Goal: Task Accomplishment & Management: Complete application form

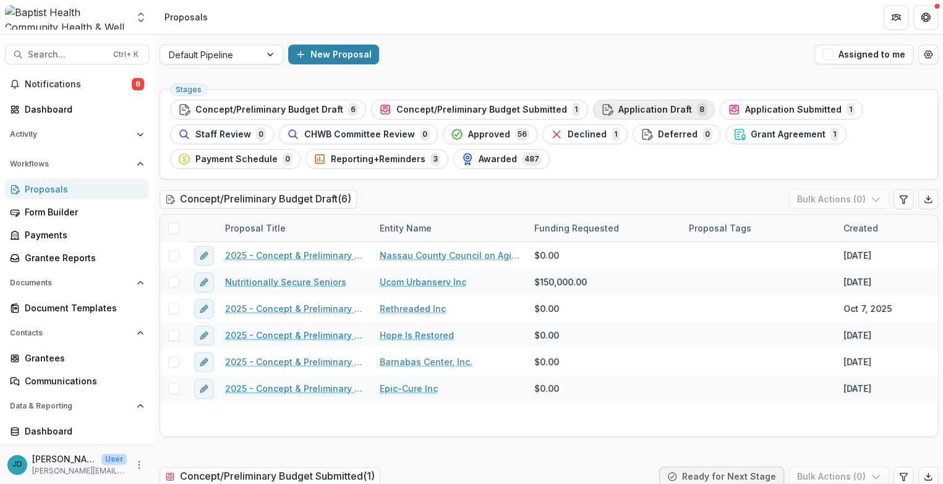
click at [618, 106] on span "Application Draft" at bounding box center [655, 110] width 74 height 11
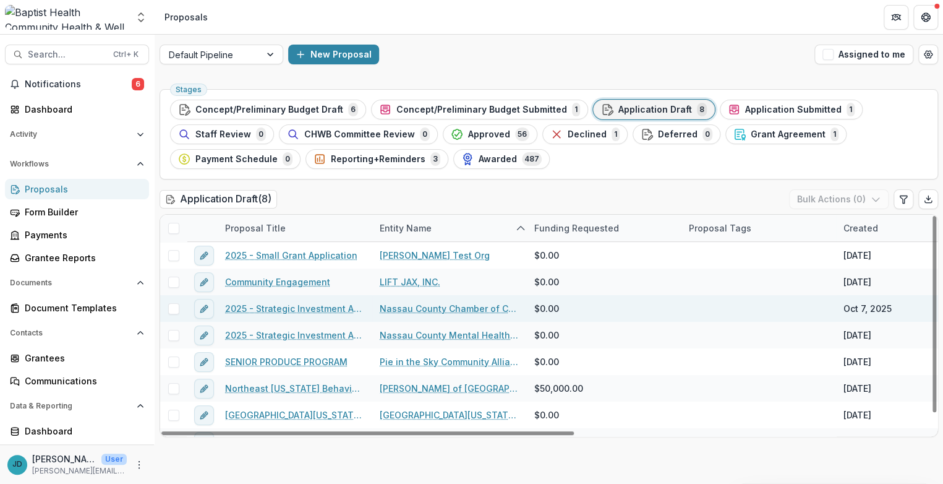
scroll to position [18, 0]
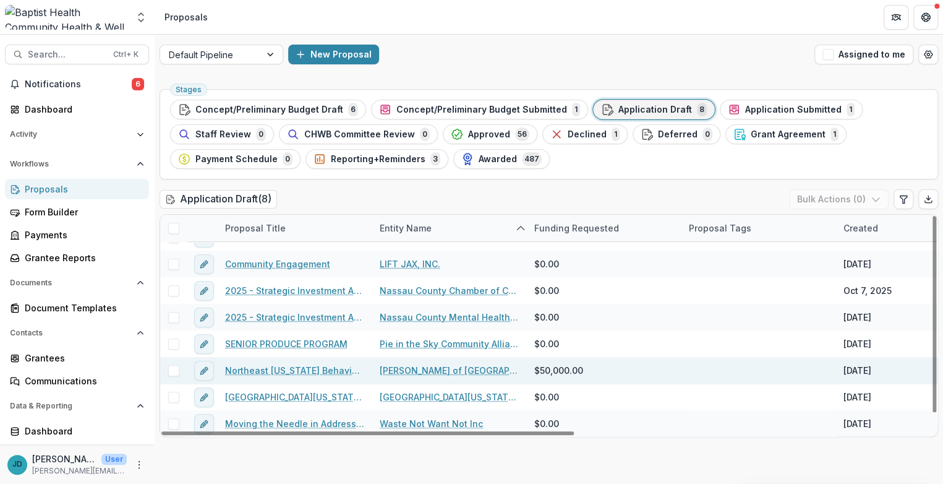
click at [302, 368] on link "Northeast [US_STATE] Behavioral and Mental Health Program" at bounding box center [295, 370] width 140 height 13
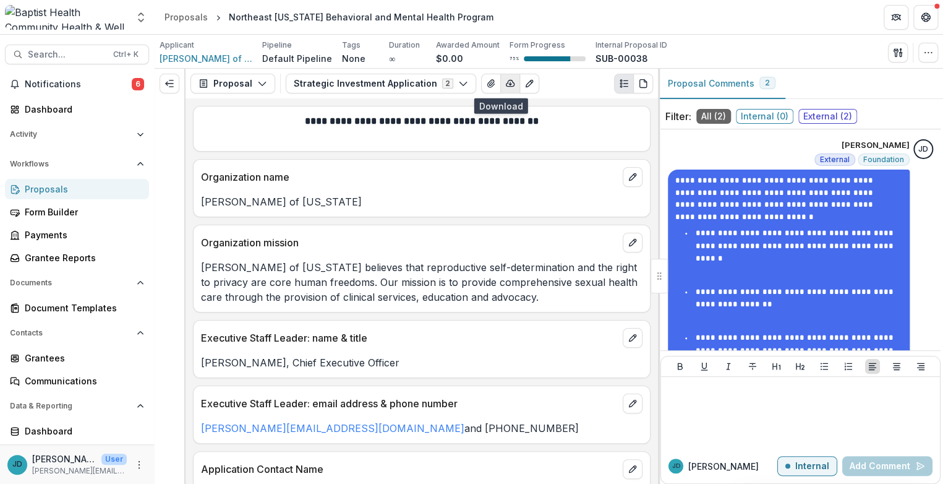
click at [505, 80] on icon "button" at bounding box center [510, 84] width 10 height 10
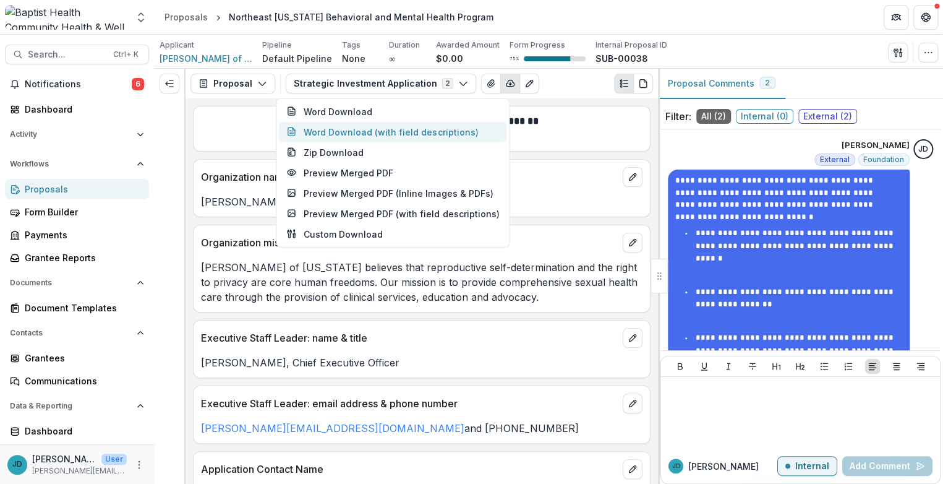
click at [423, 134] on button "Word Download (with field descriptions)" at bounding box center [393, 132] width 228 height 20
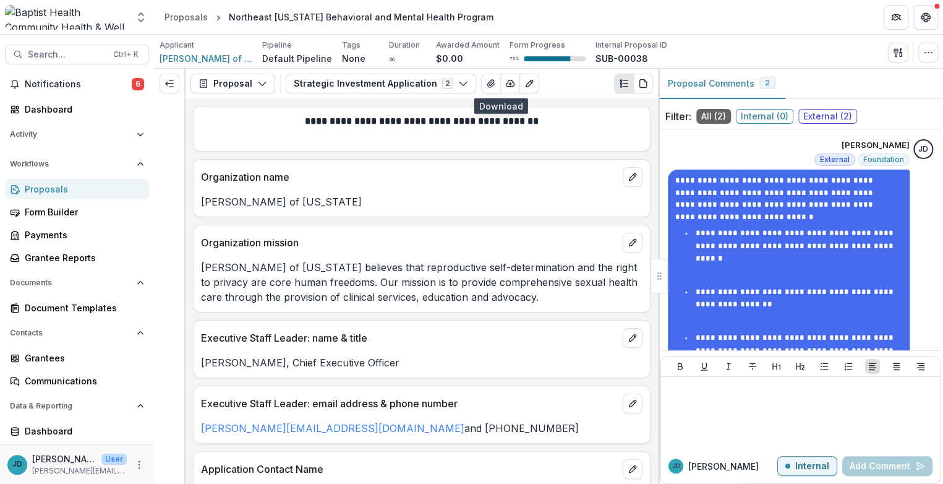
click at [53, 189] on div "Proposals" at bounding box center [82, 188] width 114 height 13
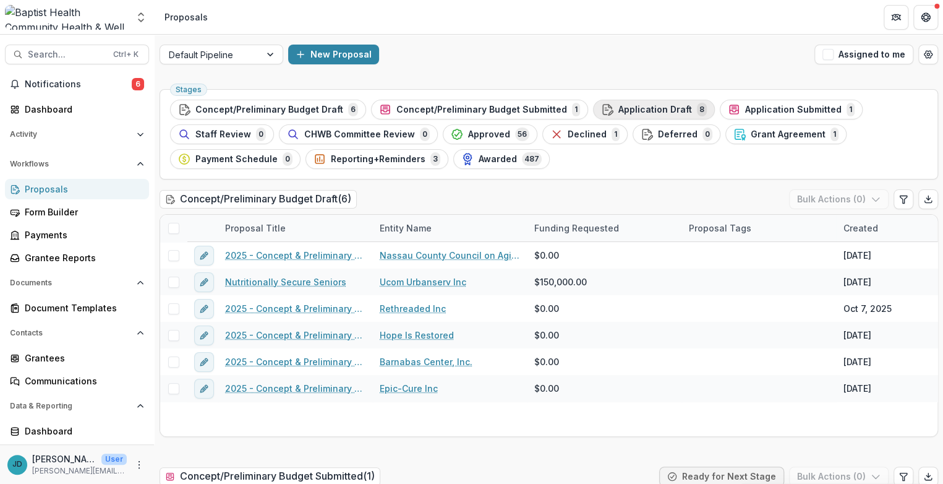
click at [632, 108] on span "Application Draft" at bounding box center [655, 110] width 74 height 11
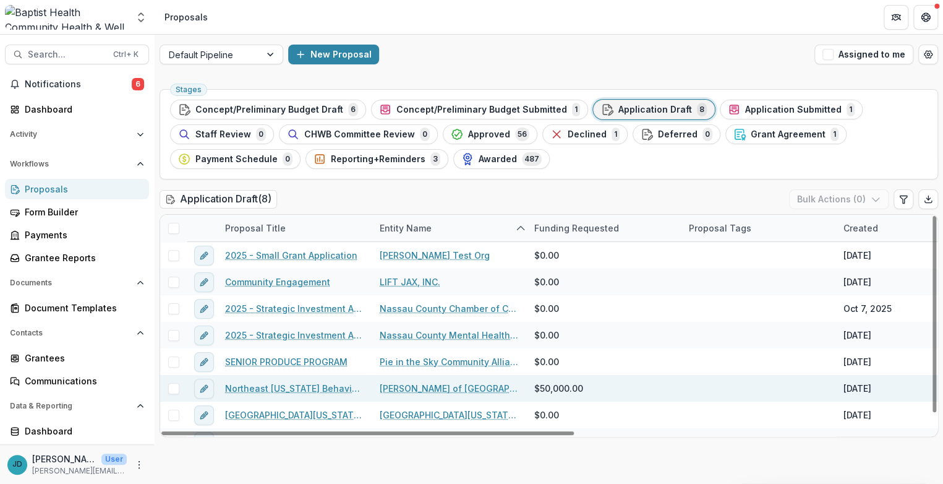
click at [171, 386] on span at bounding box center [173, 388] width 11 height 11
click at [832, 198] on button "Bulk Actions ( 1 )" at bounding box center [839, 199] width 97 height 20
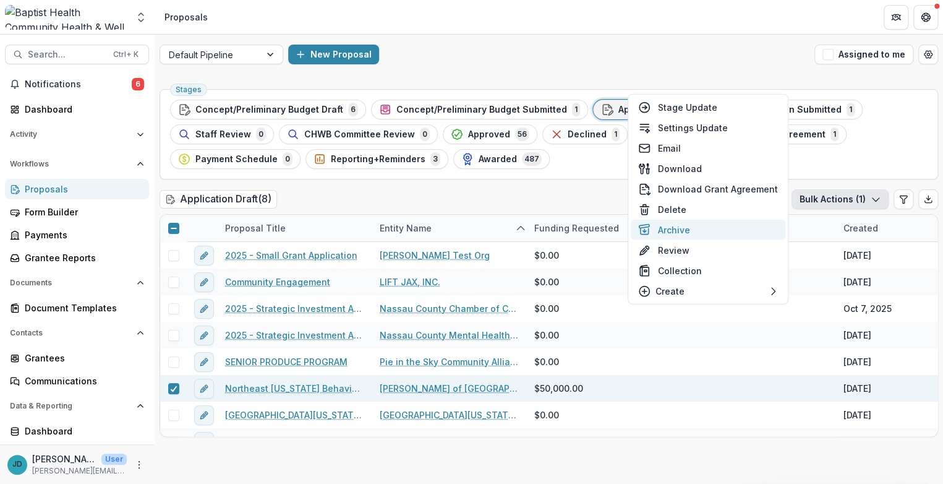
click at [667, 227] on button "Archive" at bounding box center [708, 230] width 155 height 20
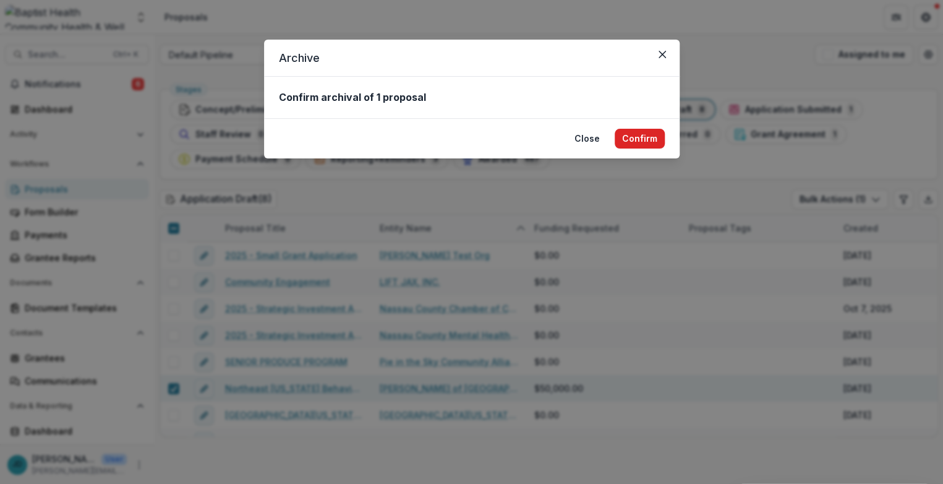
click at [637, 136] on button "Confirm" at bounding box center [640, 139] width 50 height 20
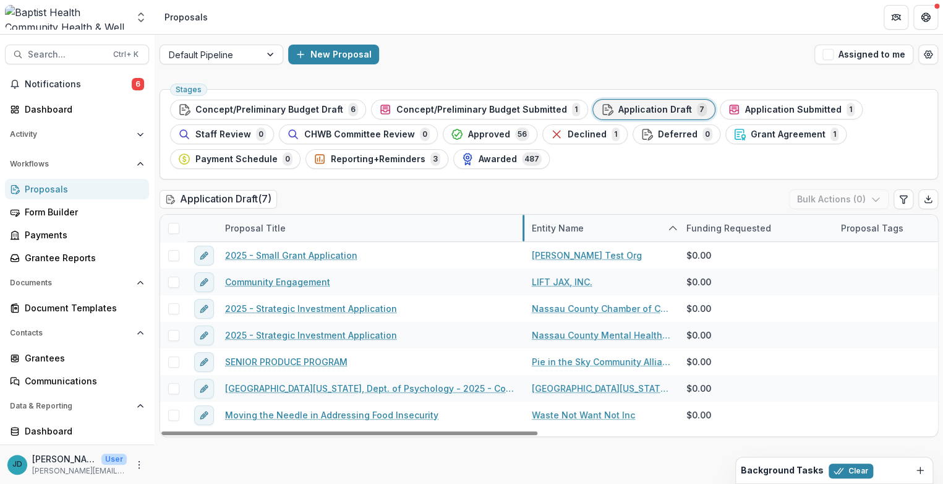
drag, startPoint x: 371, startPoint y: 224, endPoint x: 523, endPoint y: 223, distance: 152.1
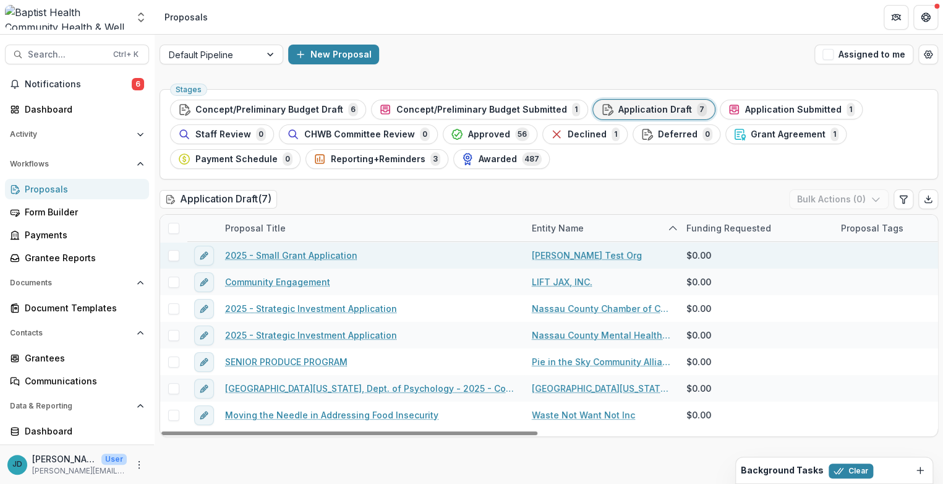
click at [170, 254] on span at bounding box center [173, 255] width 11 height 11
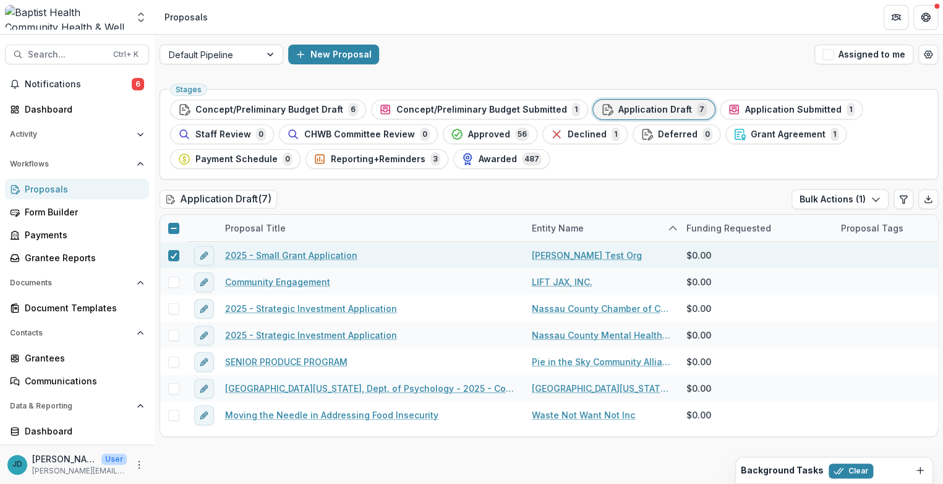
click at [618, 178] on div "Stages Concept/Preliminary Budget Draft 6 Concept/Preliminary Budget Submitted …" at bounding box center [549, 134] width 778 height 90
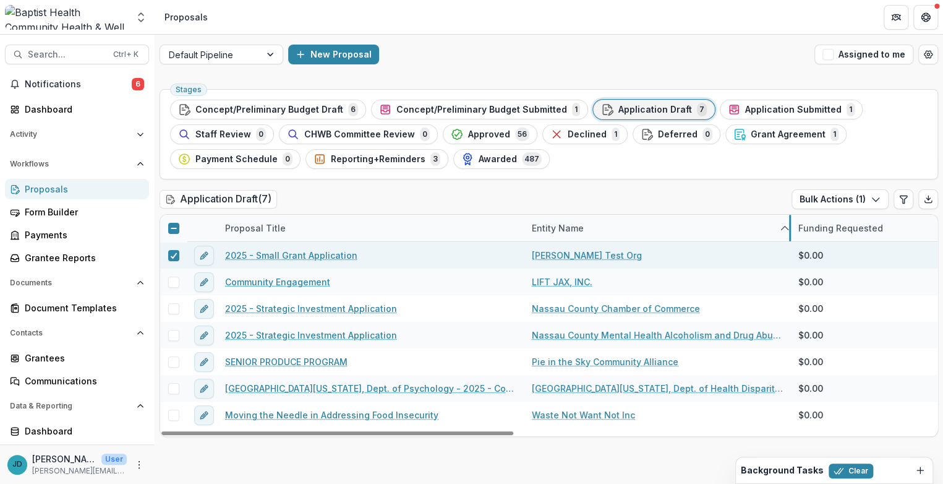
drag, startPoint x: 677, startPoint y: 228, endPoint x: 789, endPoint y: 231, distance: 112.0
click at [322, 49] on button "New Proposal" at bounding box center [333, 55] width 91 height 20
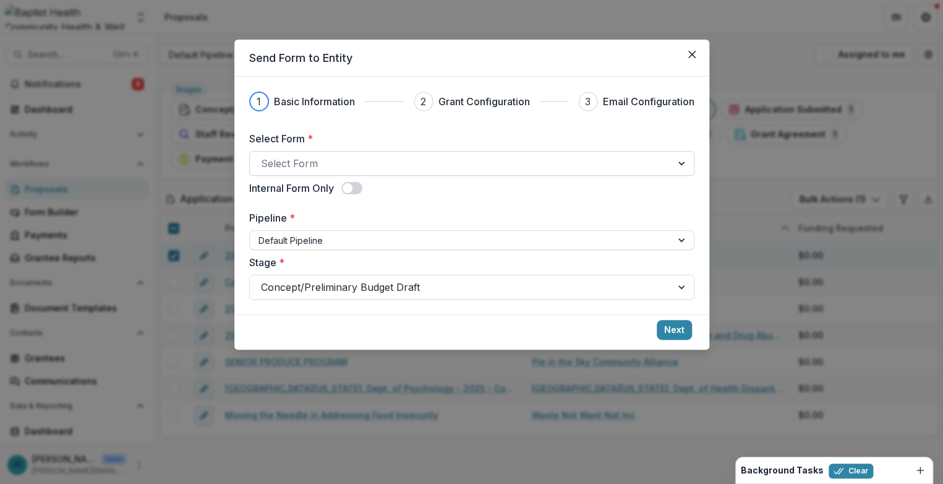
click at [318, 160] on div at bounding box center [460, 163] width 399 height 17
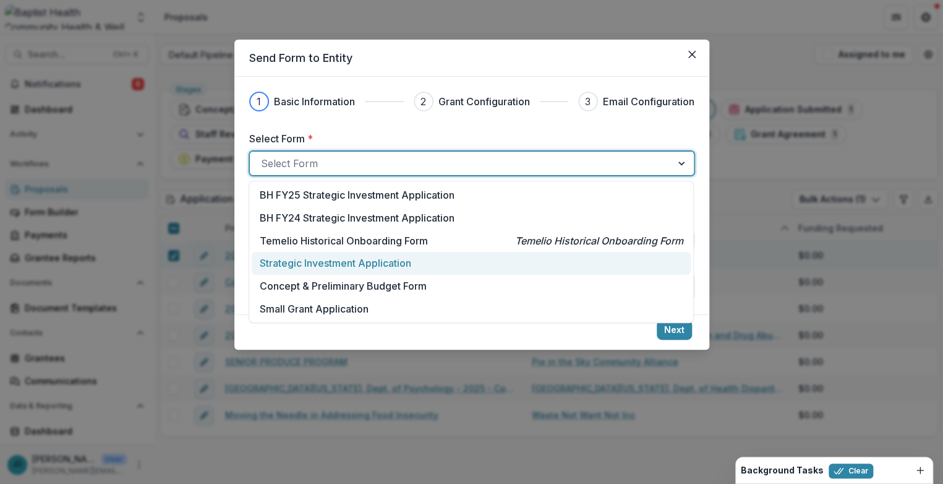
click at [314, 263] on p "Strategic Investment Application" at bounding box center [335, 262] width 151 height 15
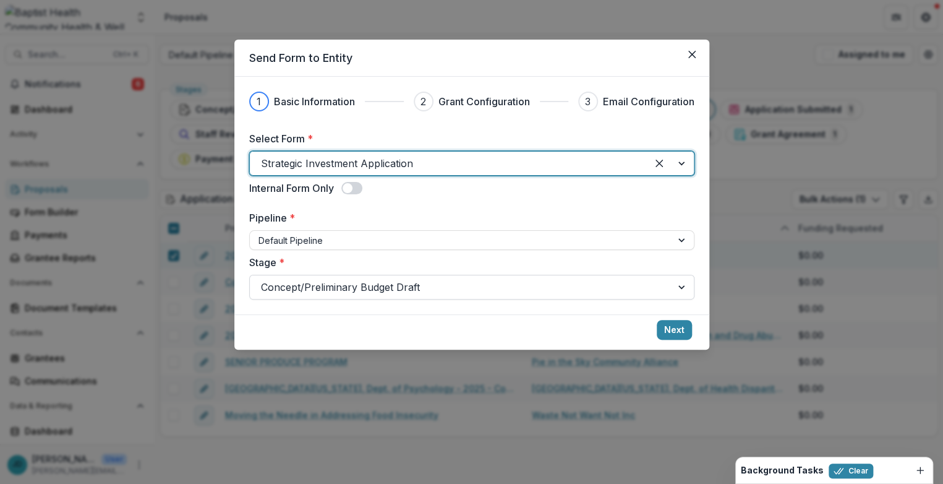
click at [380, 286] on div at bounding box center [460, 286] width 399 height 17
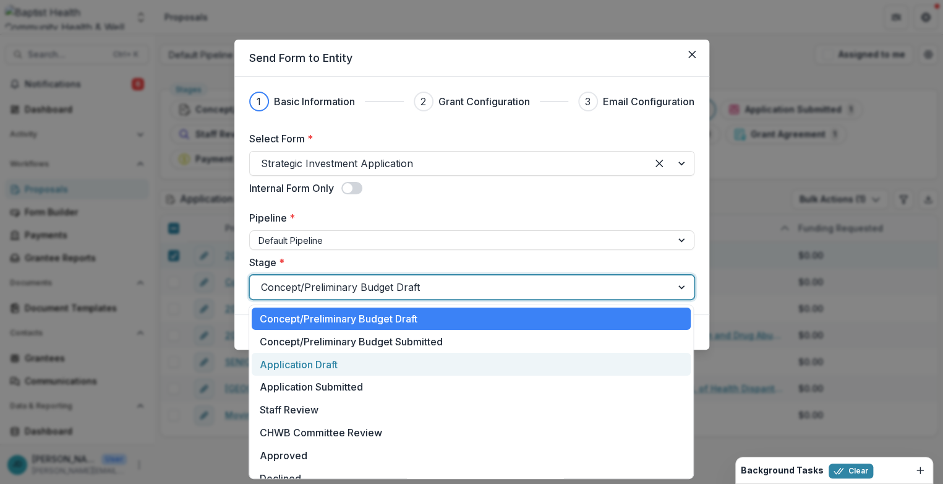
click at [328, 367] on div "Application Draft" at bounding box center [471, 363] width 439 height 23
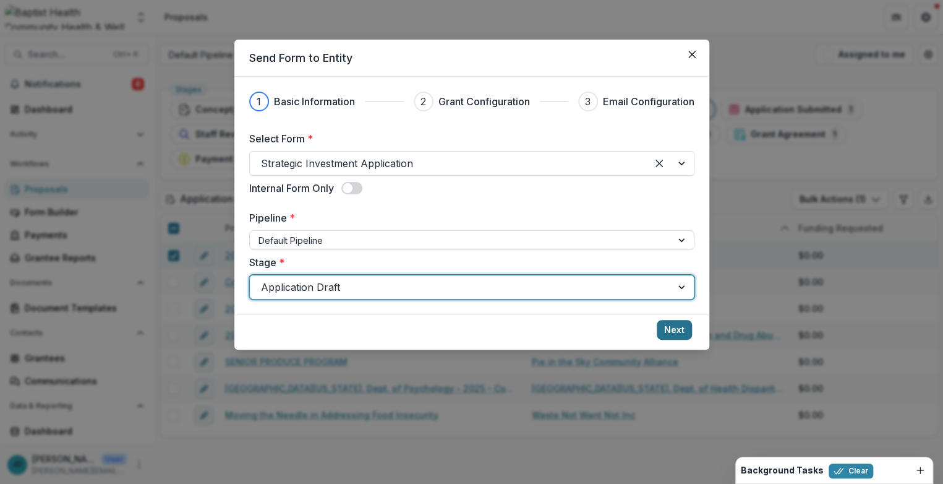
click at [676, 326] on button "Next" at bounding box center [674, 330] width 35 height 20
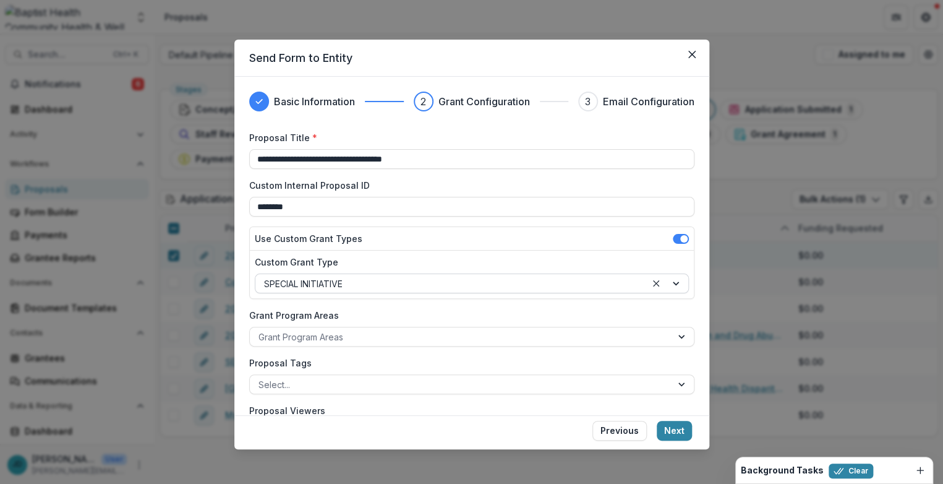
click at [374, 283] on div at bounding box center [450, 283] width 373 height 15
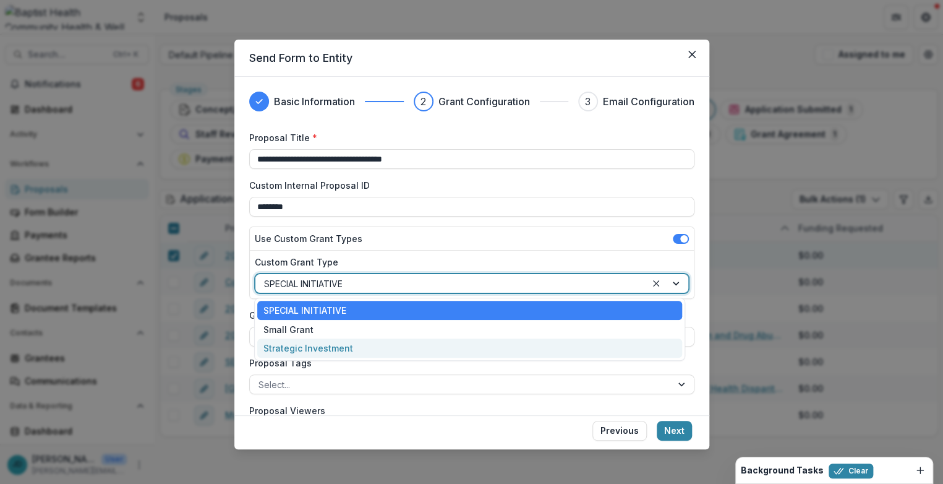
click at [316, 349] on div "Strategic Investment" at bounding box center [469, 347] width 425 height 19
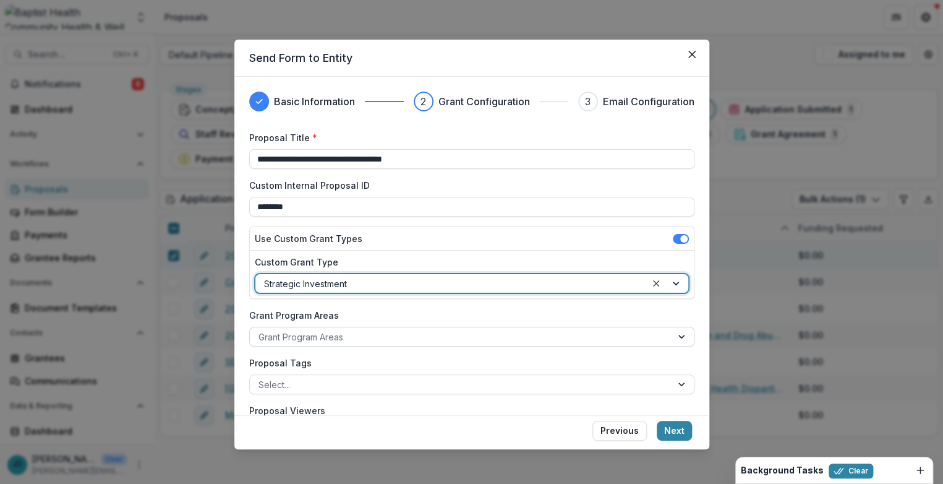
click at [328, 336] on div at bounding box center [460, 336] width 404 height 15
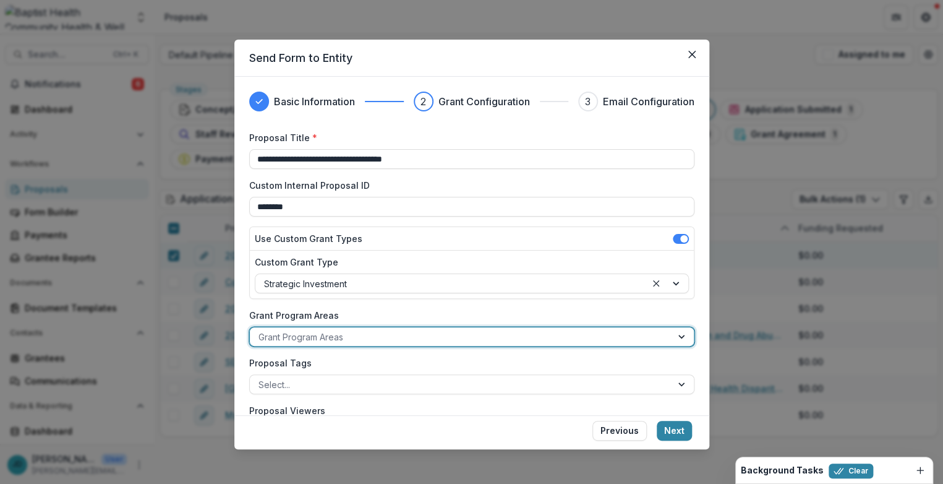
click at [338, 337] on div at bounding box center [460, 336] width 404 height 15
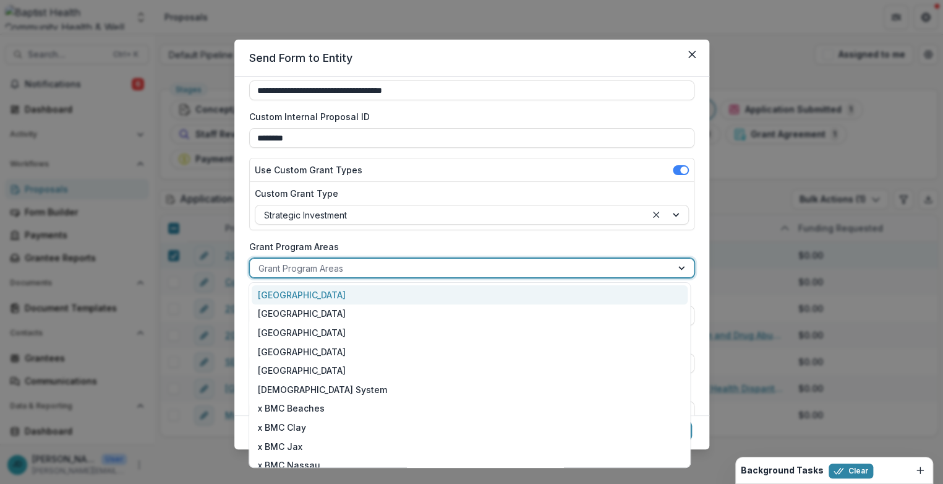
click at [297, 265] on div at bounding box center [460, 267] width 404 height 15
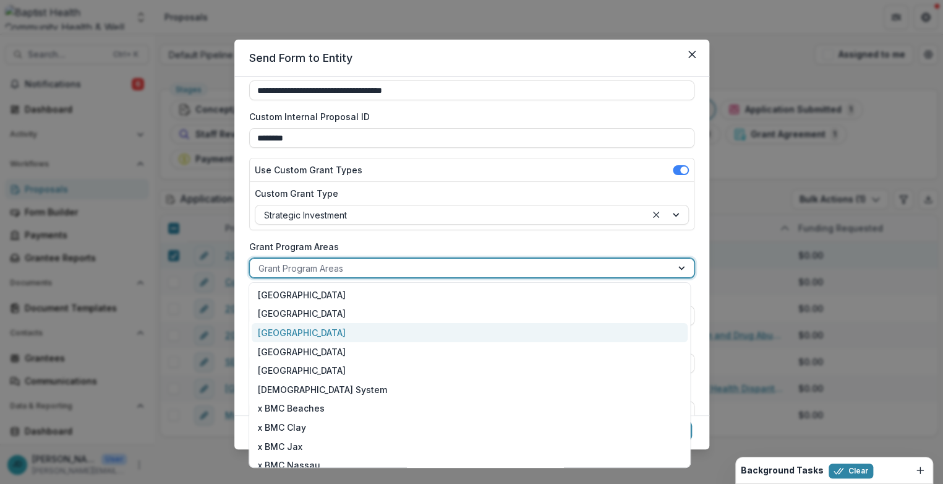
click at [297, 334] on div "[GEOGRAPHIC_DATA]" at bounding box center [469, 332] width 435 height 19
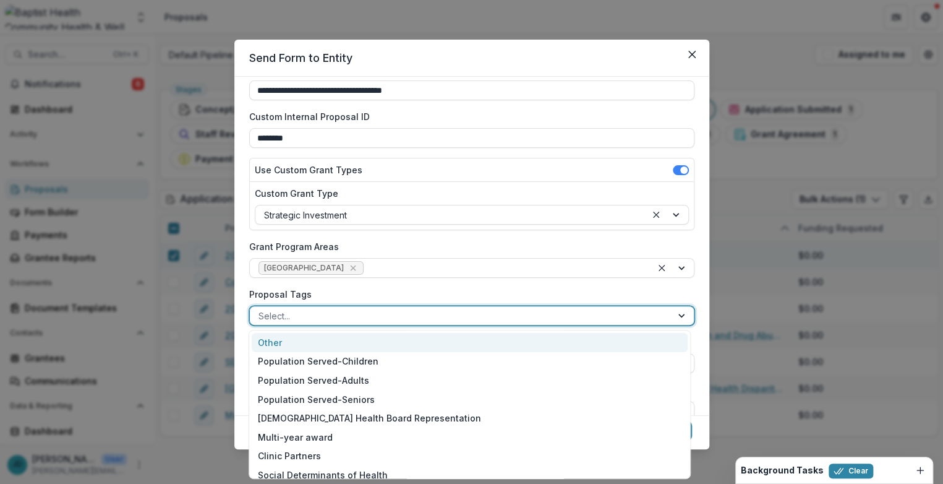
click at [299, 309] on div at bounding box center [460, 315] width 404 height 15
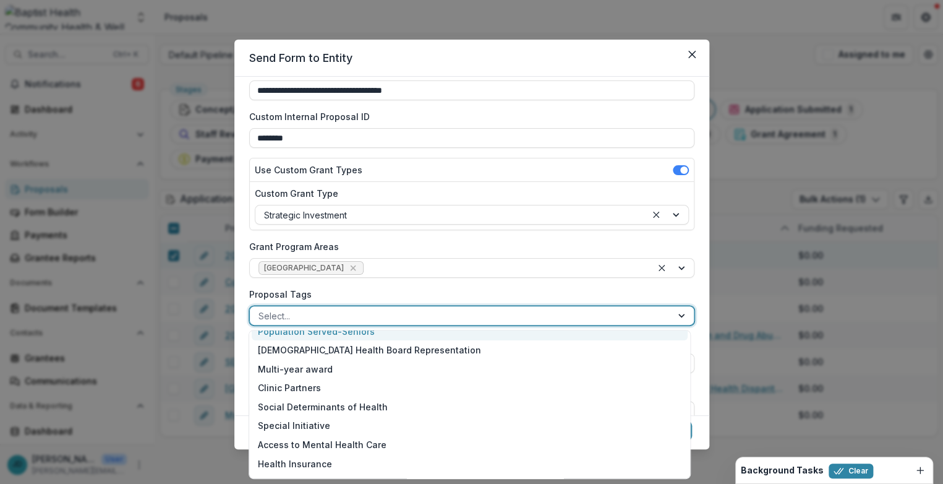
scroll to position [121, 0]
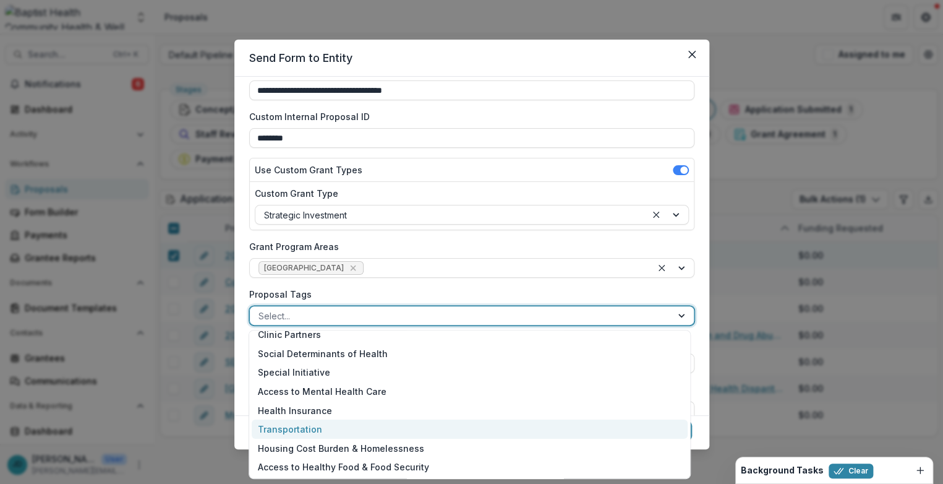
click at [293, 432] on div "Transportation" at bounding box center [469, 428] width 435 height 19
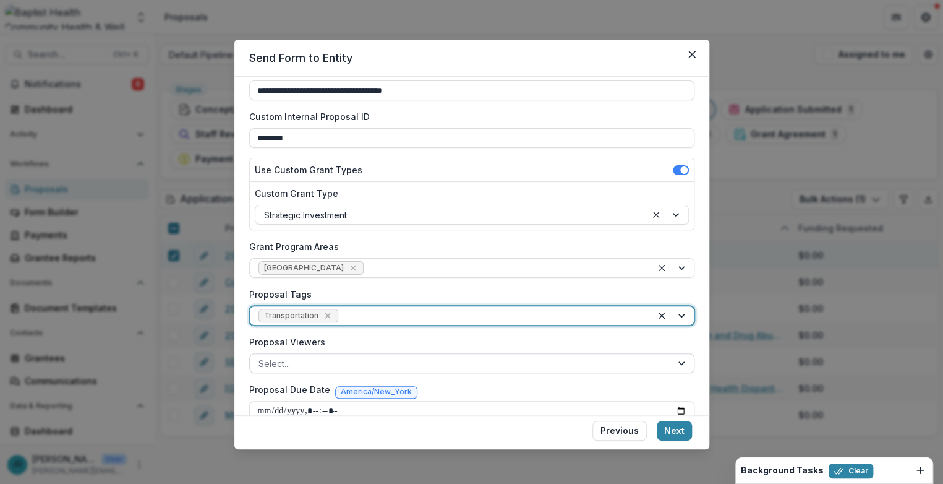
scroll to position [88, 0]
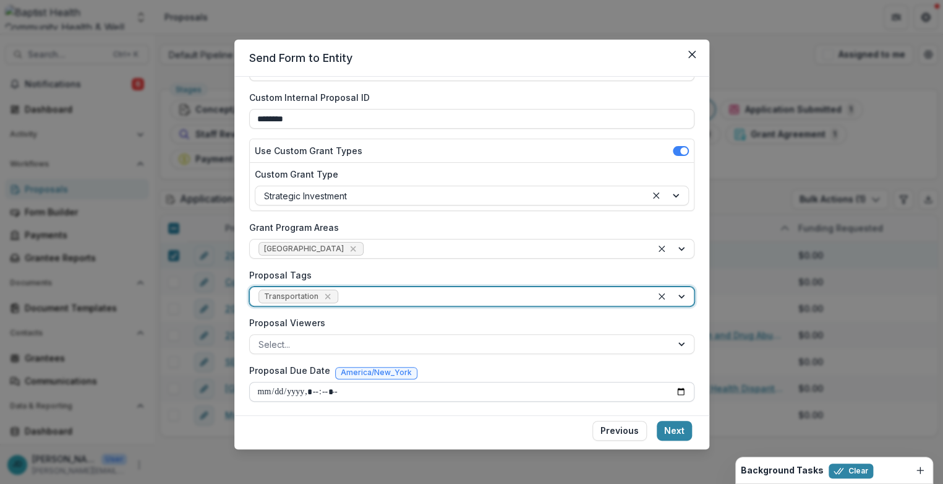
click at [268, 391] on input "Proposal Due Date" at bounding box center [471, 392] width 445 height 20
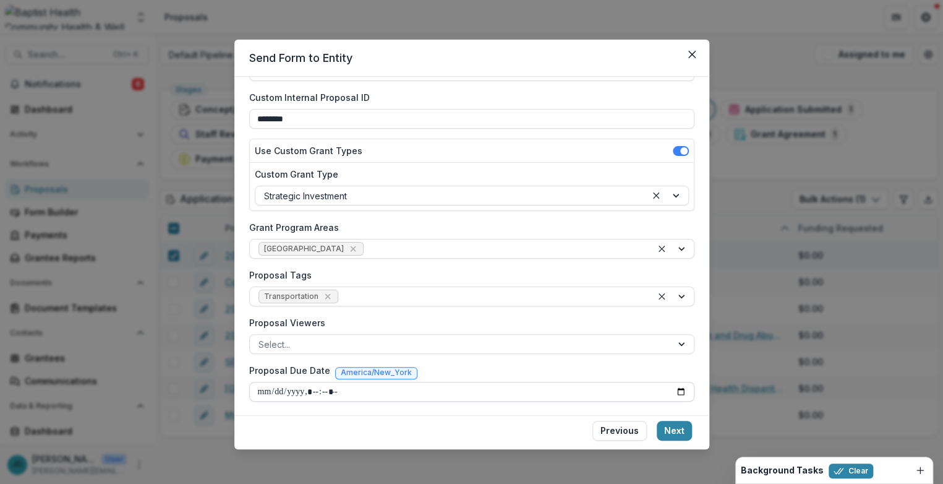
drag, startPoint x: 306, startPoint y: 390, endPoint x: 281, endPoint y: 390, distance: 25.4
click at [281, 390] on input "Proposal Due Date" at bounding box center [471, 392] width 445 height 20
click at [262, 389] on input "Proposal Due Date" at bounding box center [471, 392] width 445 height 20
click at [293, 388] on input "Proposal Due Date" at bounding box center [471, 392] width 445 height 20
click at [314, 390] on input "Proposal Due Date" at bounding box center [471, 392] width 445 height 20
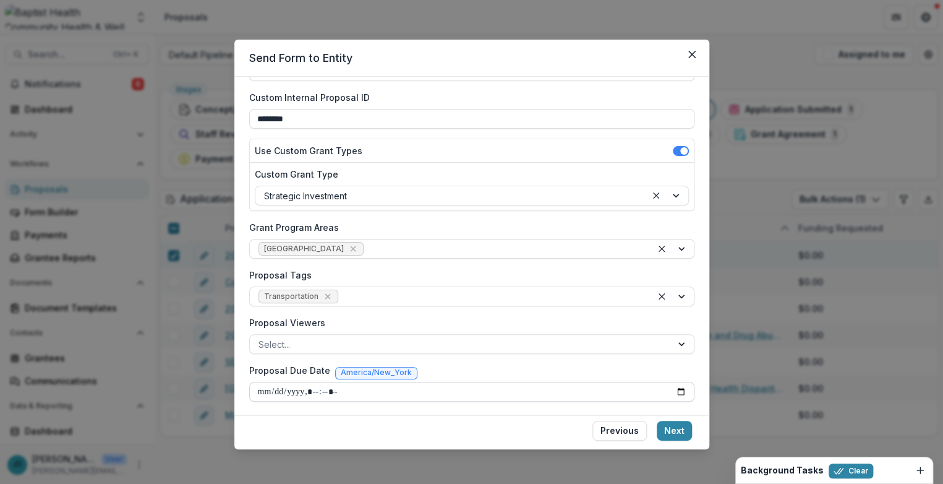
click at [317, 386] on input "Proposal Due Date" at bounding box center [471, 392] width 445 height 20
type input "**********"
click at [676, 429] on button "Next" at bounding box center [674, 430] width 35 height 20
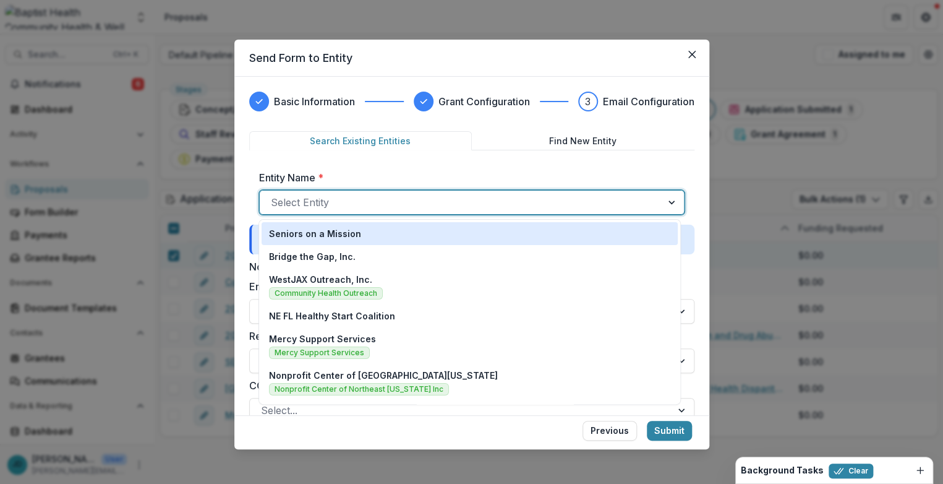
click at [322, 206] on div at bounding box center [461, 202] width 380 height 17
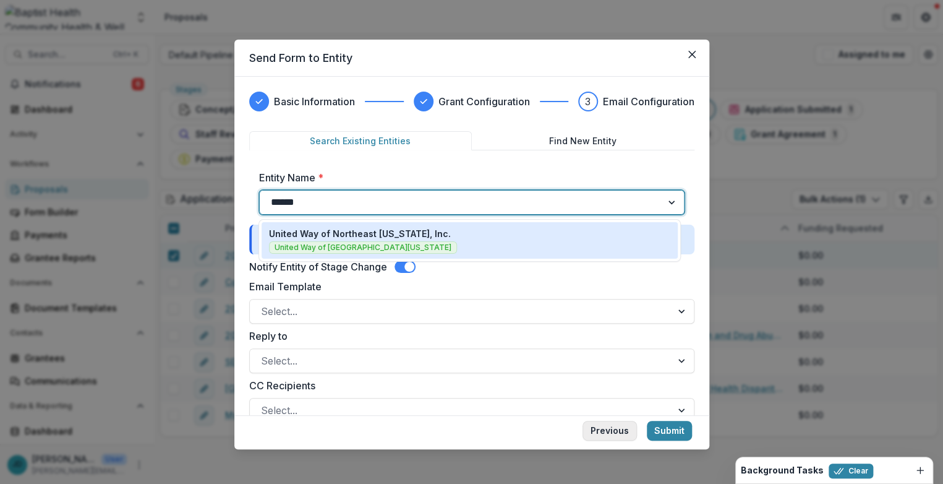
type input "******"
click at [602, 432] on button "Previous" at bounding box center [609, 430] width 54 height 20
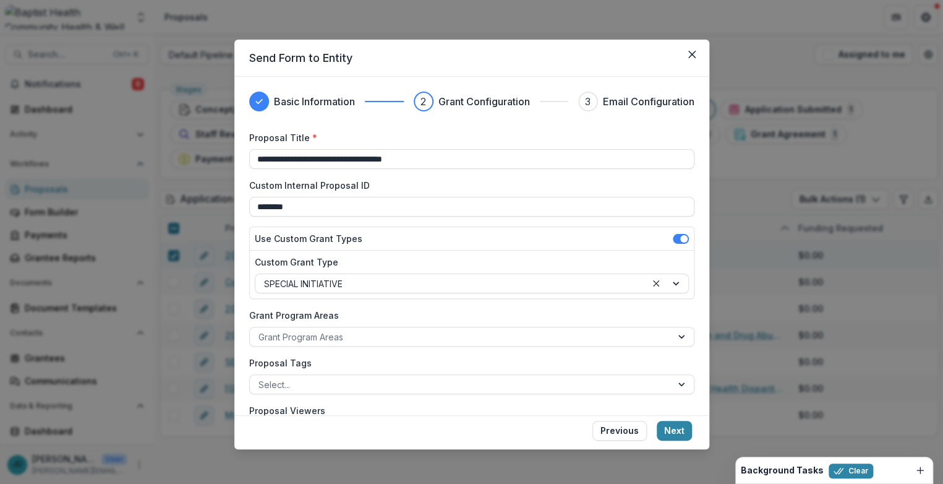
click at [602, 432] on button "Previous" at bounding box center [619, 430] width 54 height 20
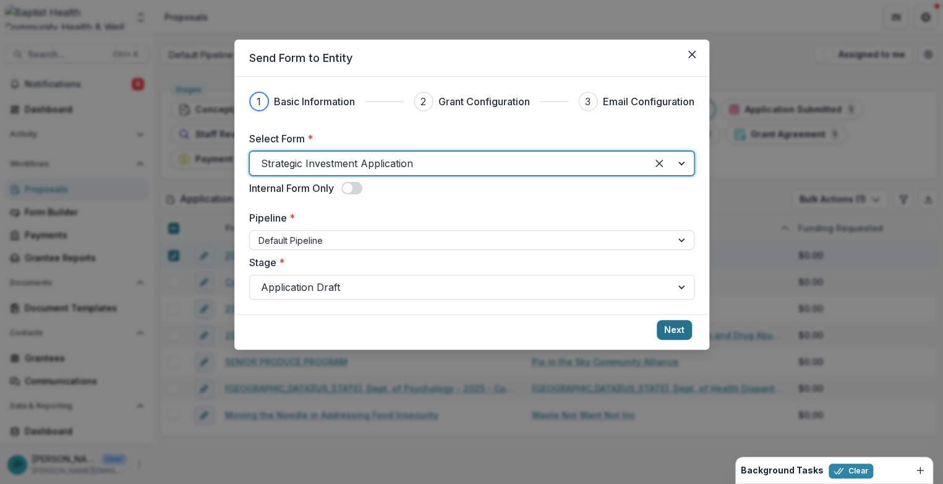
click at [675, 327] on button "Next" at bounding box center [674, 330] width 35 height 20
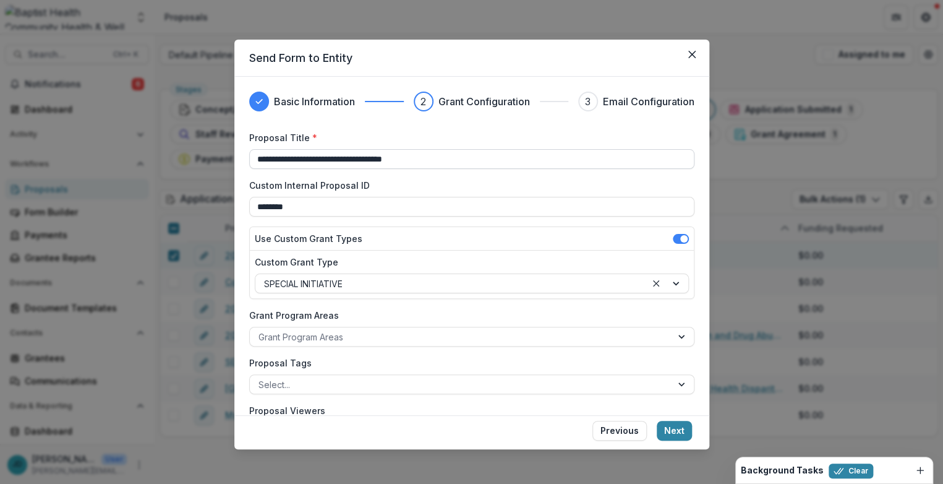
drag, startPoint x: 257, startPoint y: 156, endPoint x: 476, endPoint y: 158, distance: 219.5
click at [476, 158] on input "**********" at bounding box center [471, 159] width 445 height 20
type input "**********"
click at [312, 331] on div at bounding box center [460, 336] width 404 height 15
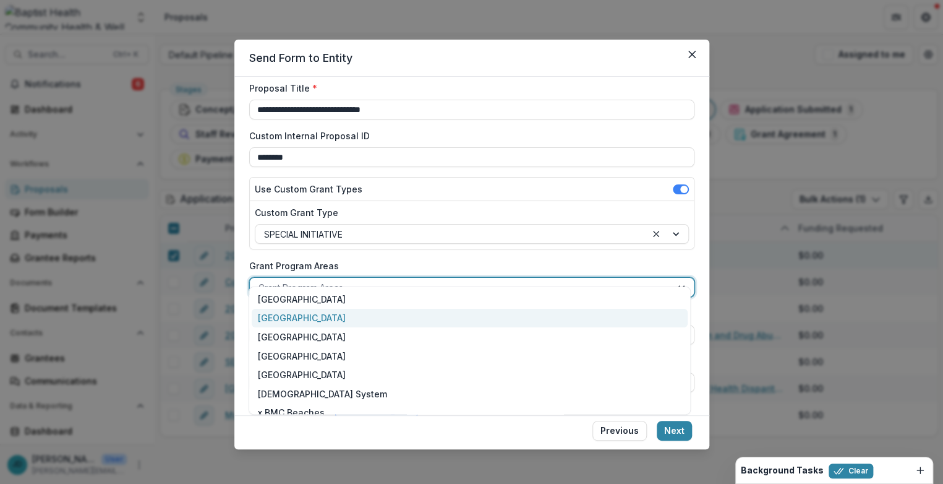
scroll to position [69, 0]
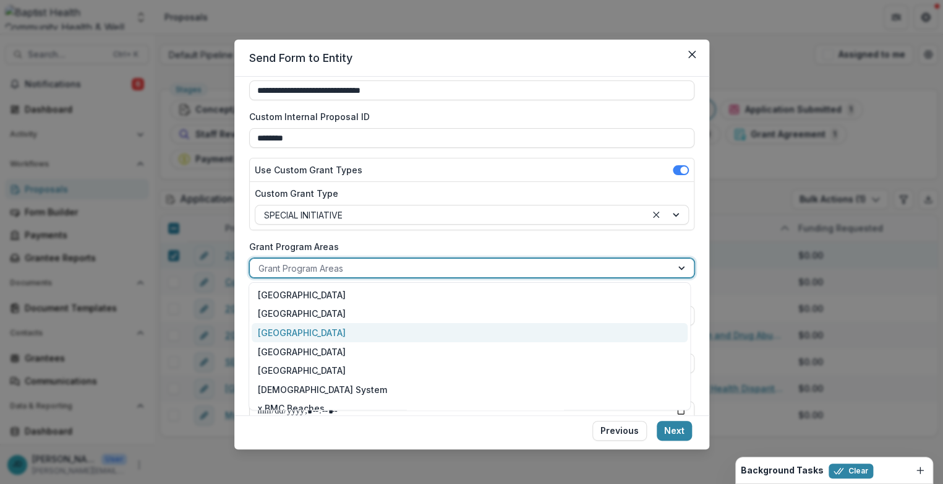
click at [294, 333] on div "[GEOGRAPHIC_DATA]" at bounding box center [469, 332] width 435 height 19
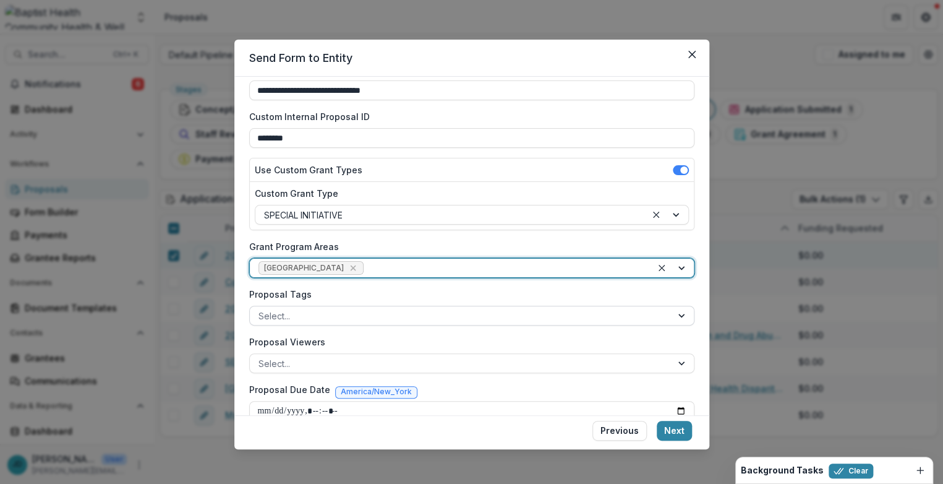
click at [273, 313] on div at bounding box center [460, 315] width 404 height 15
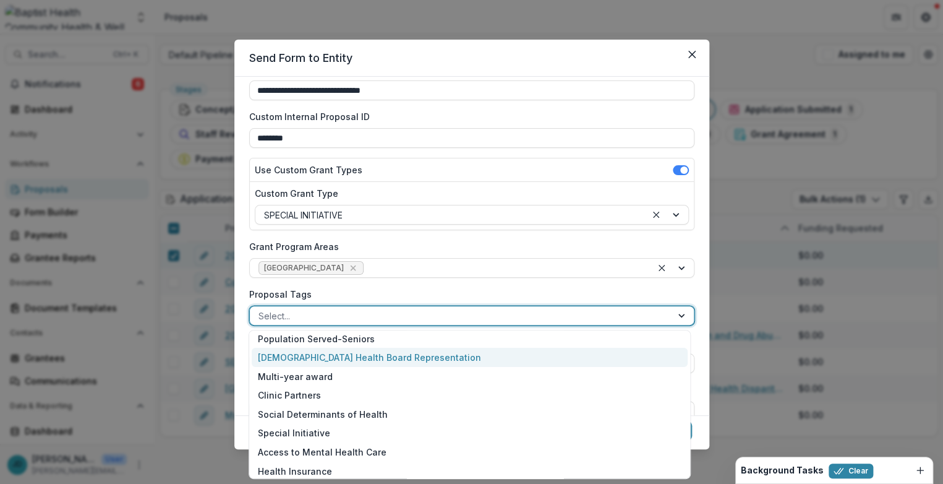
scroll to position [121, 0]
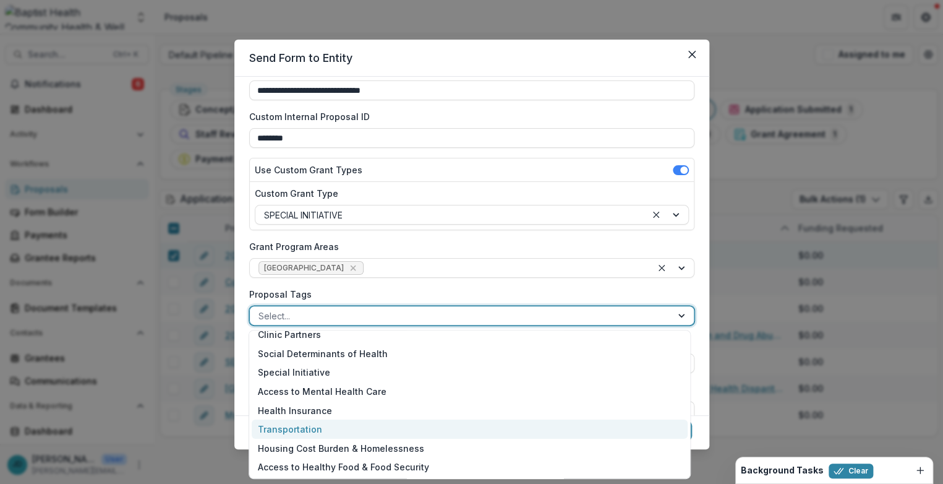
click at [291, 427] on div "Transportation" at bounding box center [469, 428] width 435 height 19
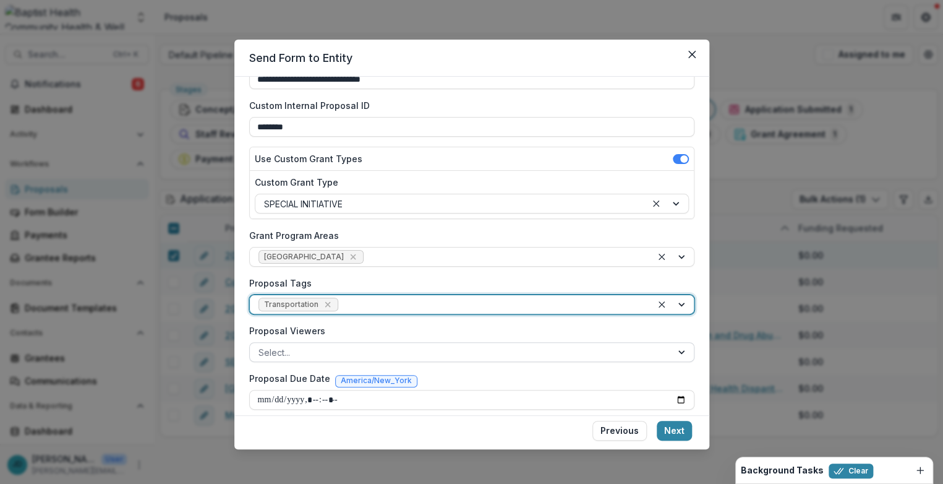
scroll to position [88, 0]
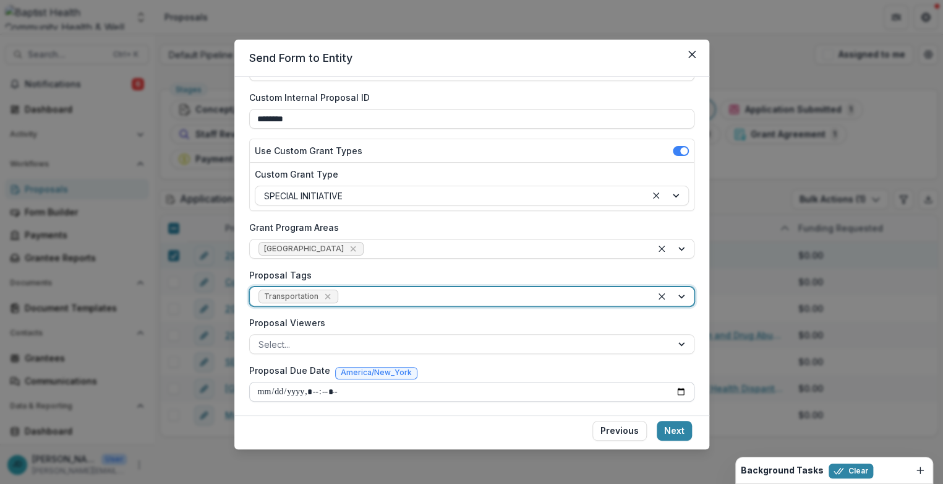
click at [268, 386] on input "Proposal Due Date" at bounding box center [471, 392] width 445 height 20
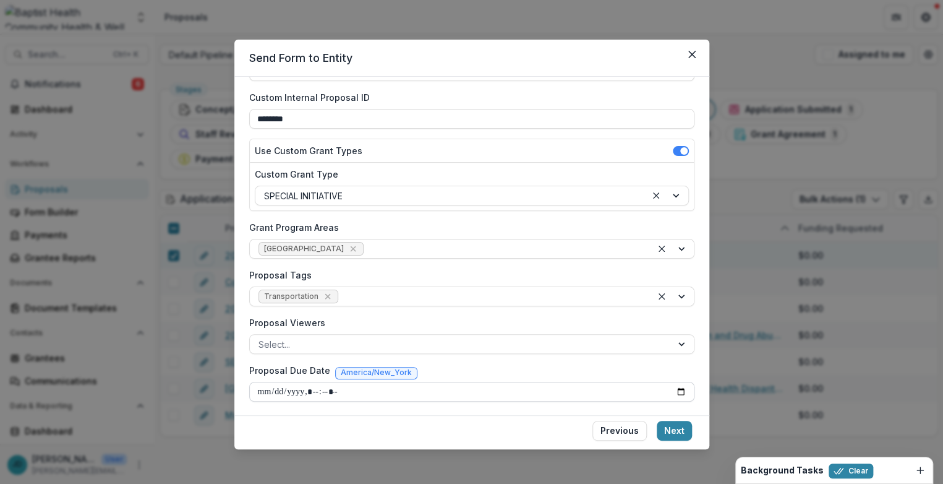
type input "**********"
click at [676, 429] on button "Next" at bounding box center [674, 430] width 35 height 20
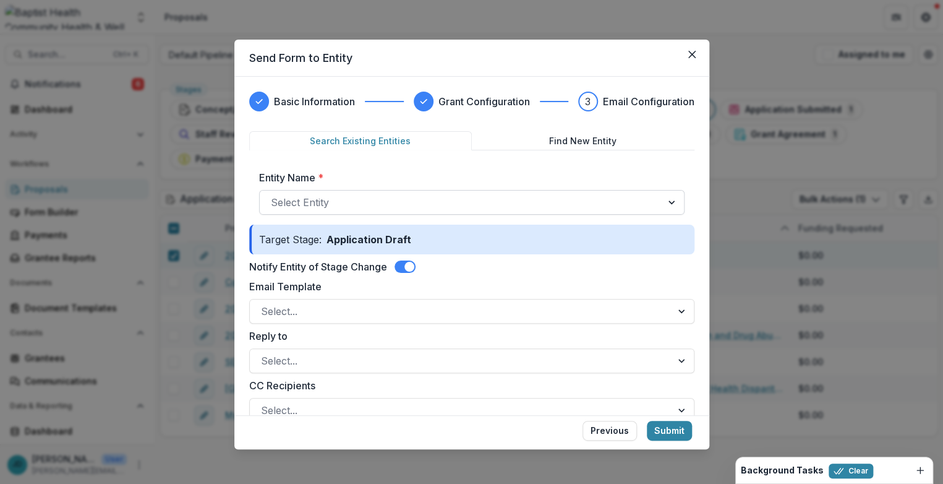
click at [282, 196] on div at bounding box center [461, 202] width 380 height 17
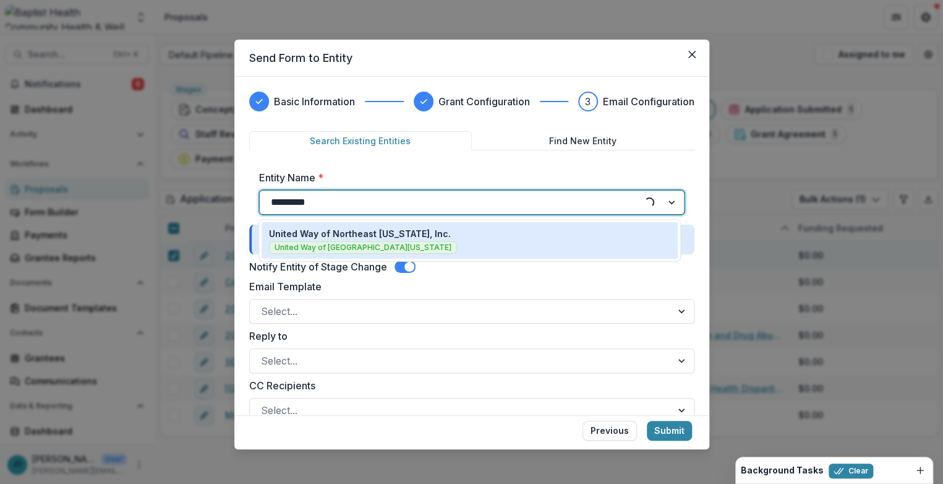
type input "**********"
click at [278, 231] on p "United Way of Northeast [US_STATE], Inc." at bounding box center [360, 233] width 182 height 13
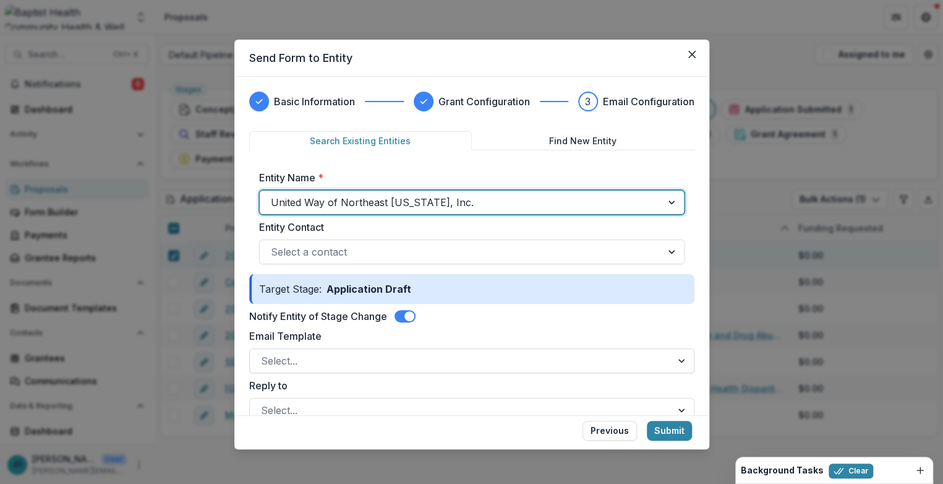
click at [273, 359] on div at bounding box center [460, 360] width 399 height 17
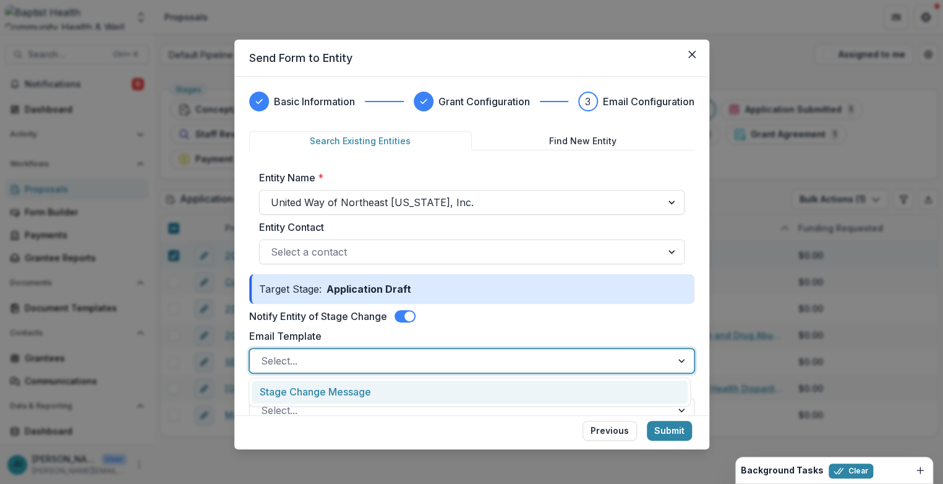
click at [281, 390] on div "Stage Change Message" at bounding box center [469, 391] width 435 height 23
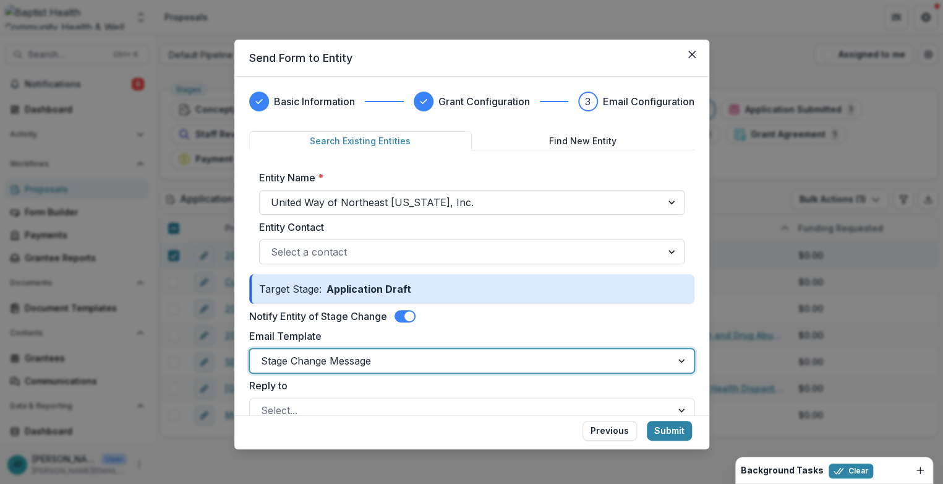
click at [294, 247] on div at bounding box center [461, 251] width 380 height 17
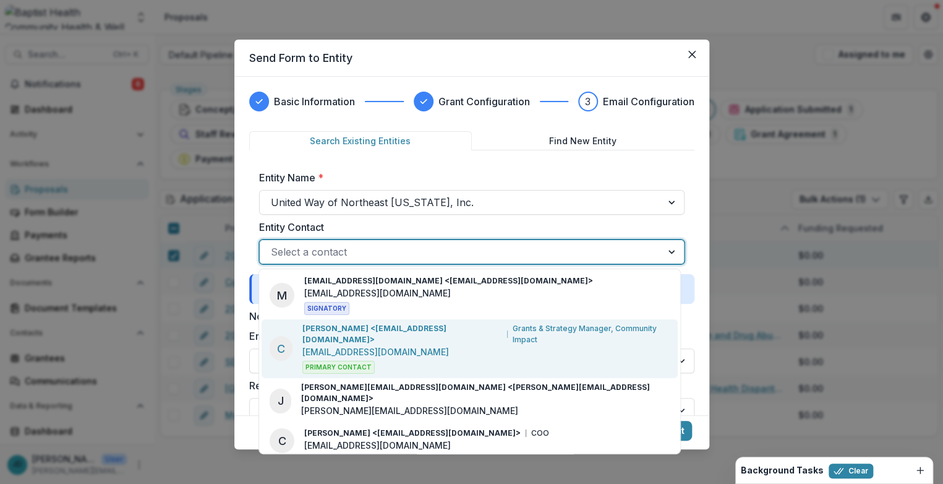
click at [356, 331] on p "[PERSON_NAME] <[EMAIL_ADDRESS][DOMAIN_NAME]>" at bounding box center [402, 334] width 200 height 22
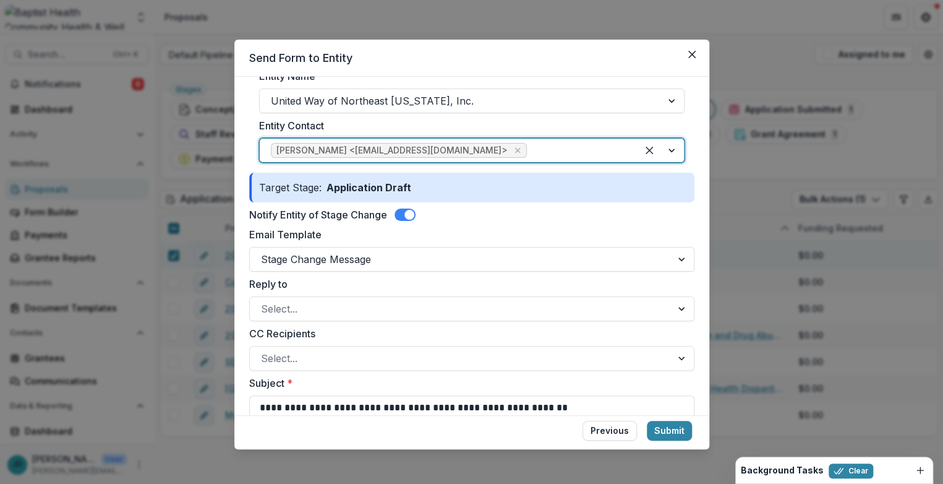
scroll to position [137, 0]
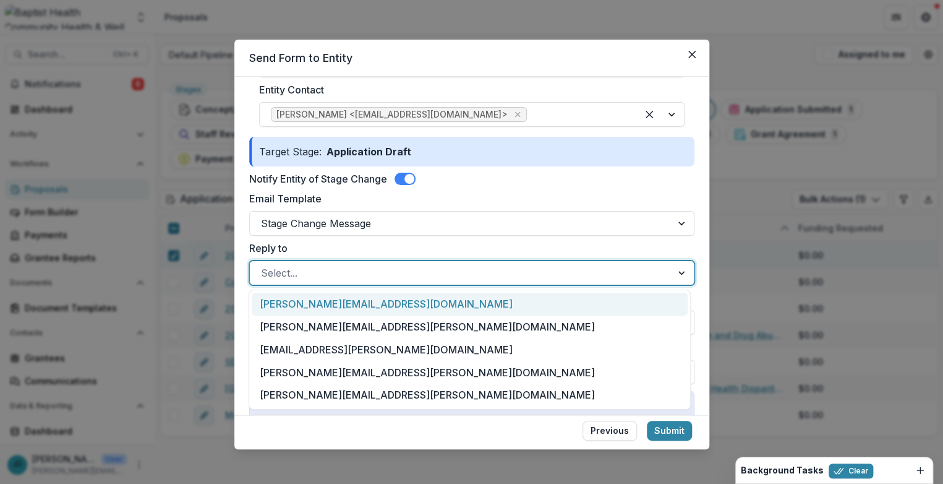
click at [288, 274] on div at bounding box center [460, 272] width 399 height 17
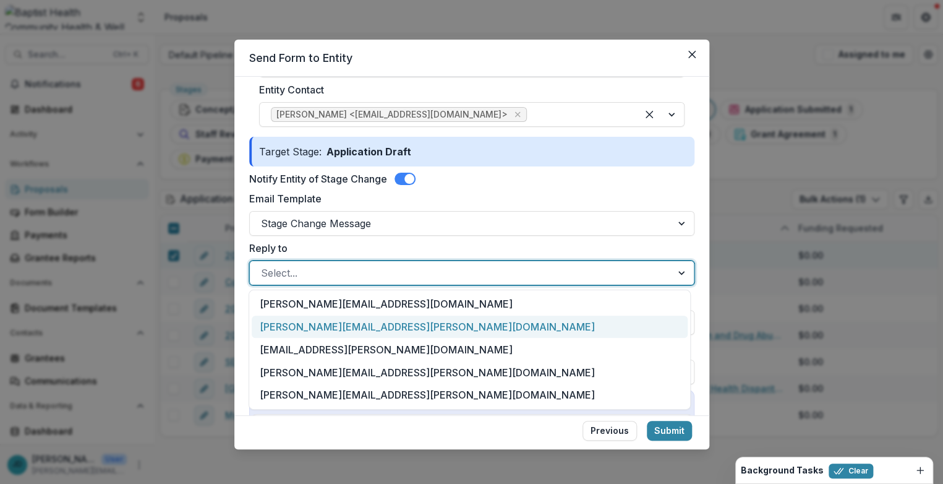
click at [286, 325] on div "[PERSON_NAME][EMAIL_ADDRESS][PERSON_NAME][DOMAIN_NAME]" at bounding box center [469, 326] width 435 height 23
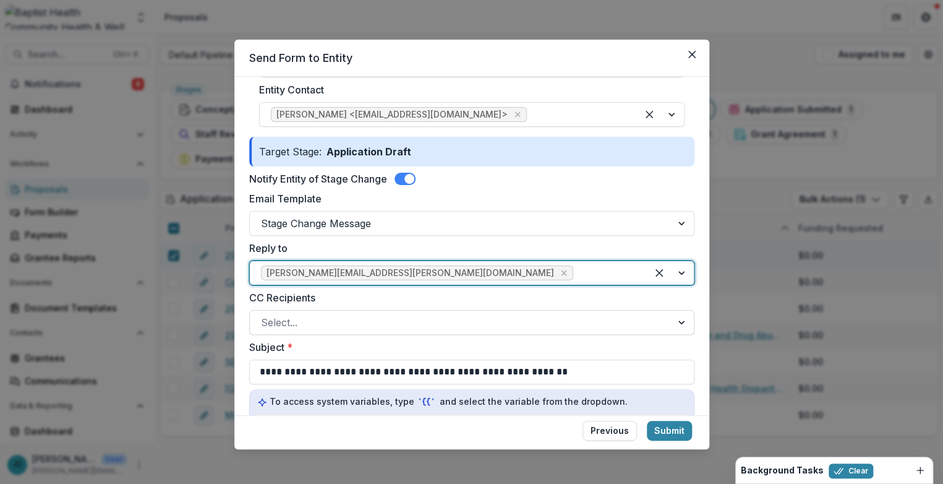
click at [290, 318] on div at bounding box center [460, 322] width 399 height 17
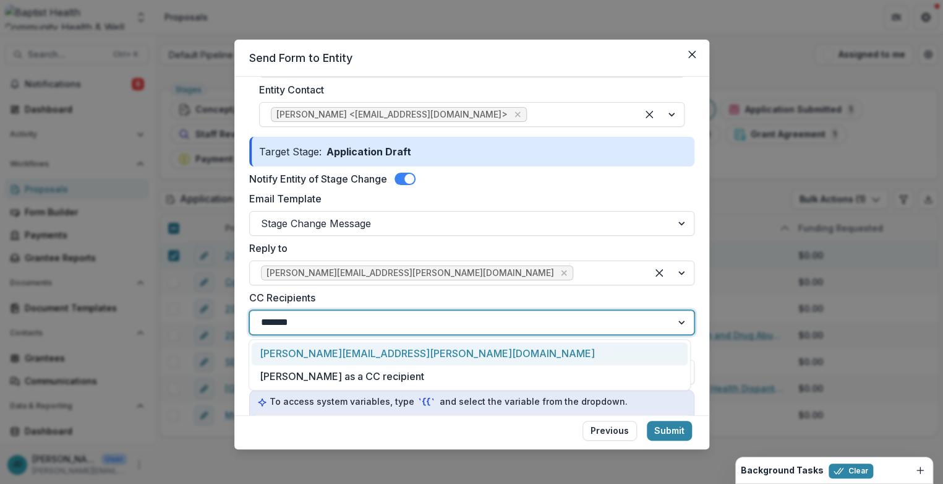
type input "********"
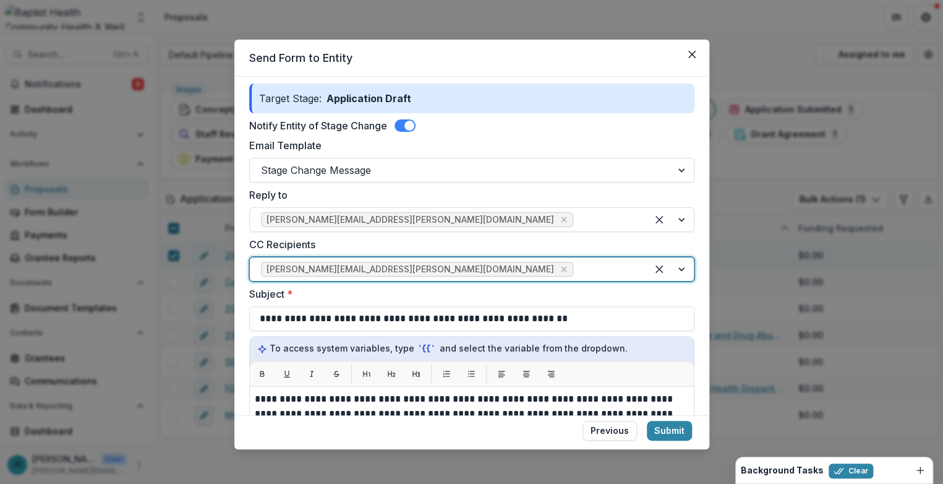
scroll to position [275, 0]
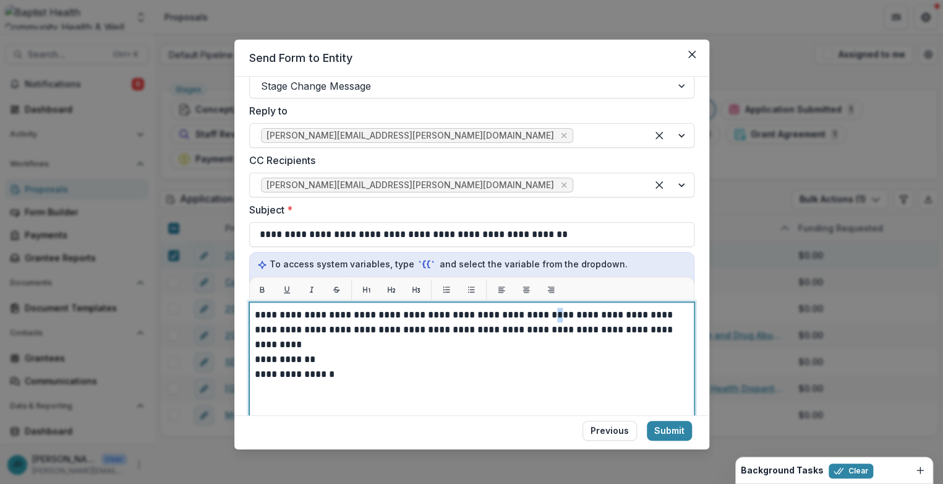
click at [538, 311] on p "**********" at bounding box center [470, 322] width 431 height 30
click at [429, 315] on p "**********" at bounding box center [470, 322] width 431 height 30
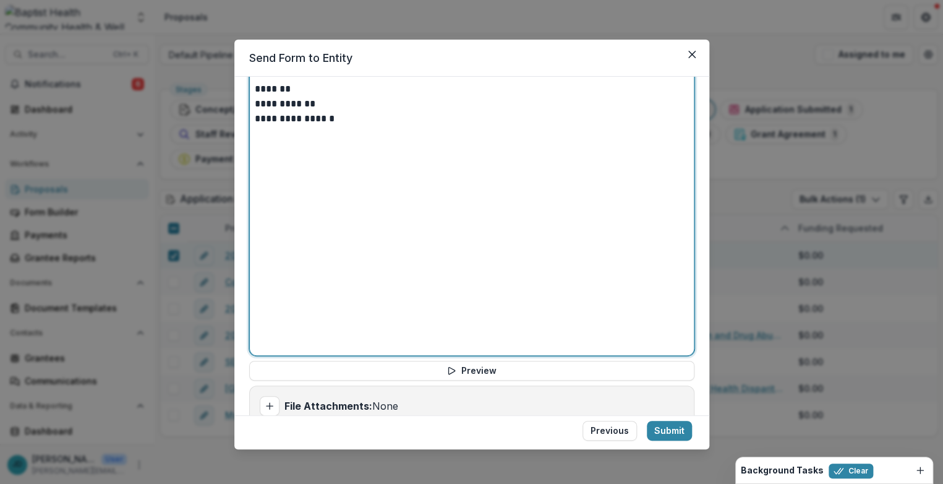
scroll to position [576, 0]
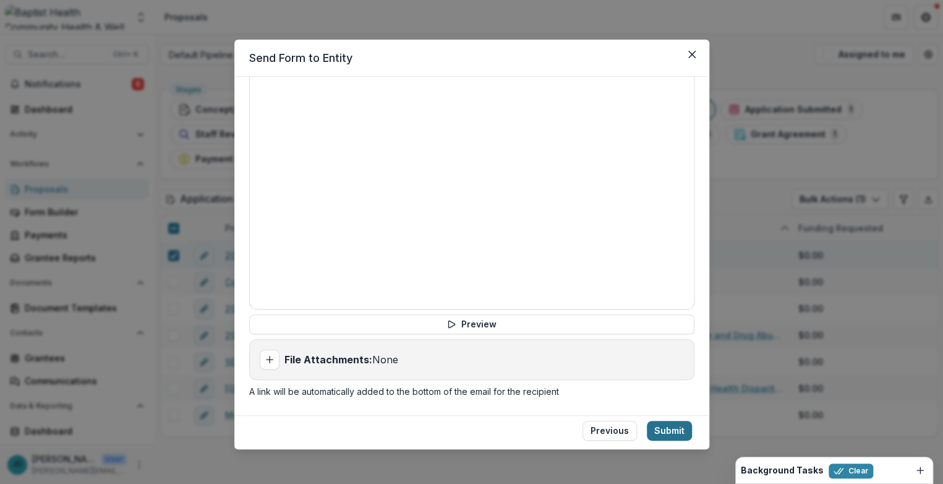
click at [668, 429] on button "Submit" at bounding box center [669, 430] width 45 height 20
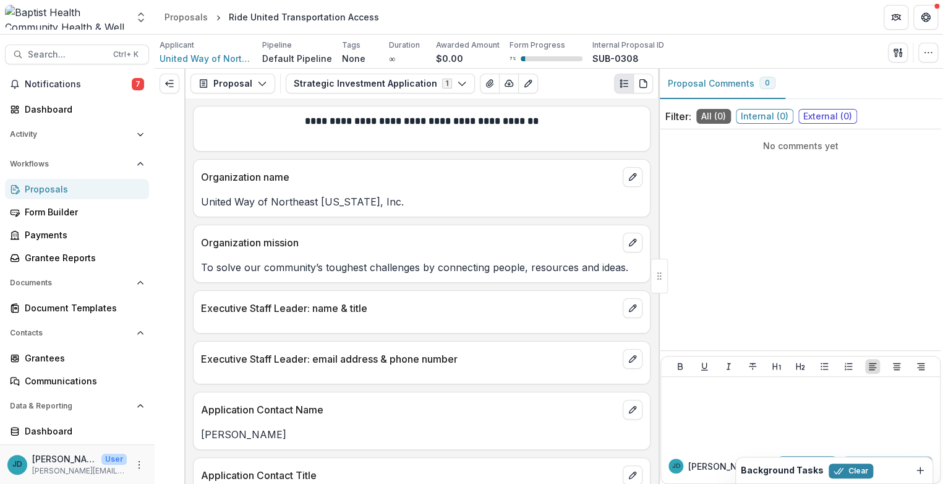
click at [43, 189] on div "Proposals" at bounding box center [82, 188] width 114 height 13
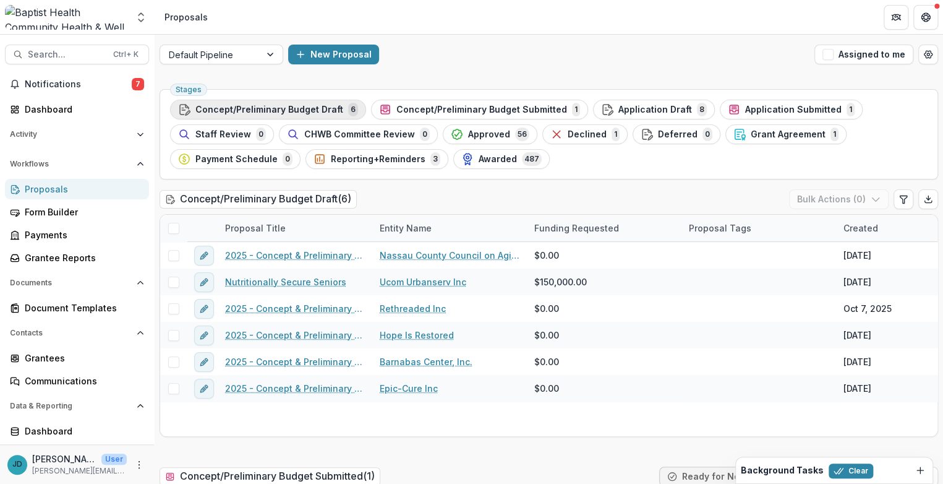
click at [276, 108] on span "Concept/Preliminary Budget Draft" at bounding box center [269, 110] width 148 height 11
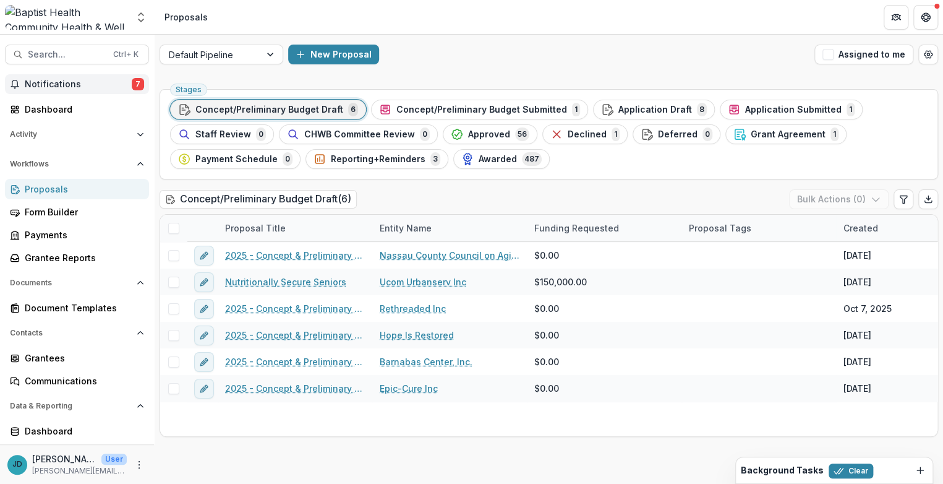
click at [58, 87] on span "Notifications" at bounding box center [78, 84] width 107 height 11
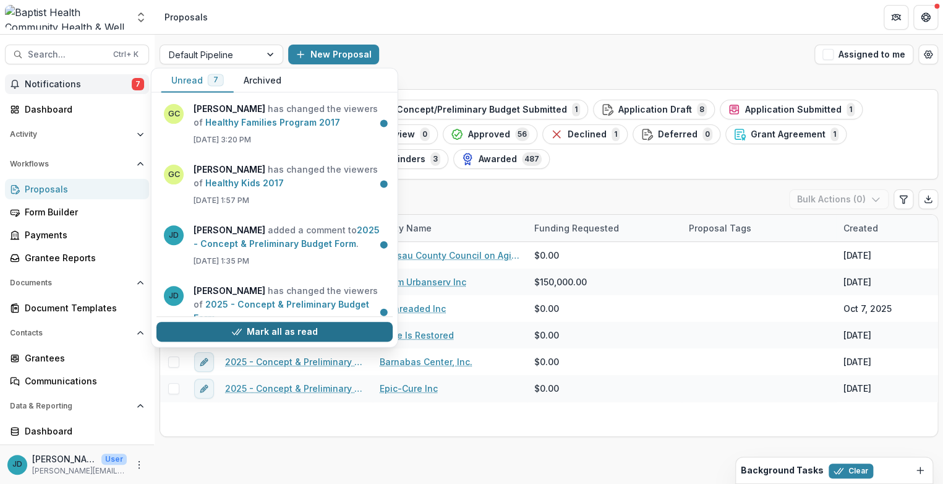
scroll to position [206, 0]
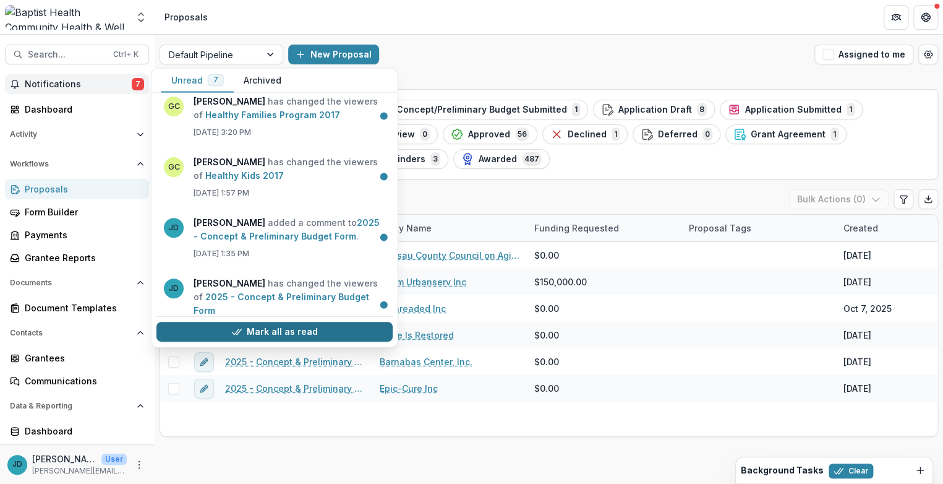
click at [244, 330] on button "Mark all as read" at bounding box center [274, 332] width 236 height 20
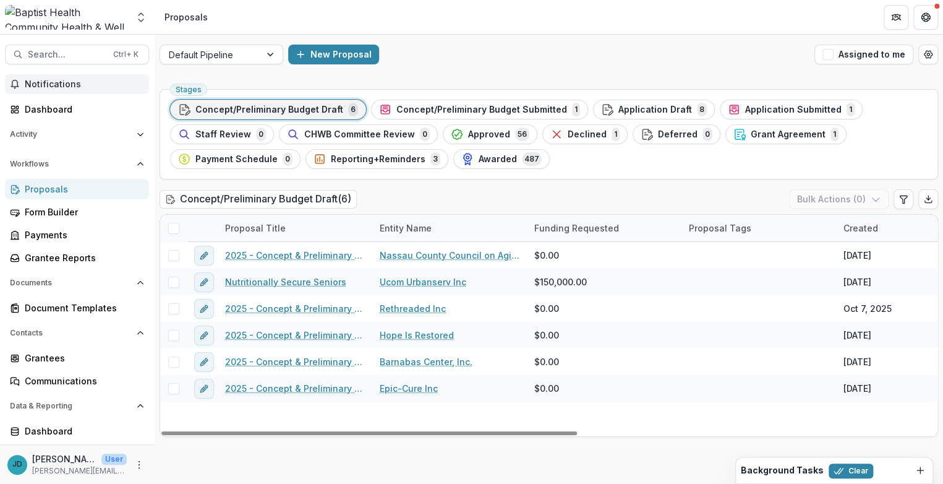
click at [235, 7] on header "Proposals" at bounding box center [549, 17] width 788 height 34
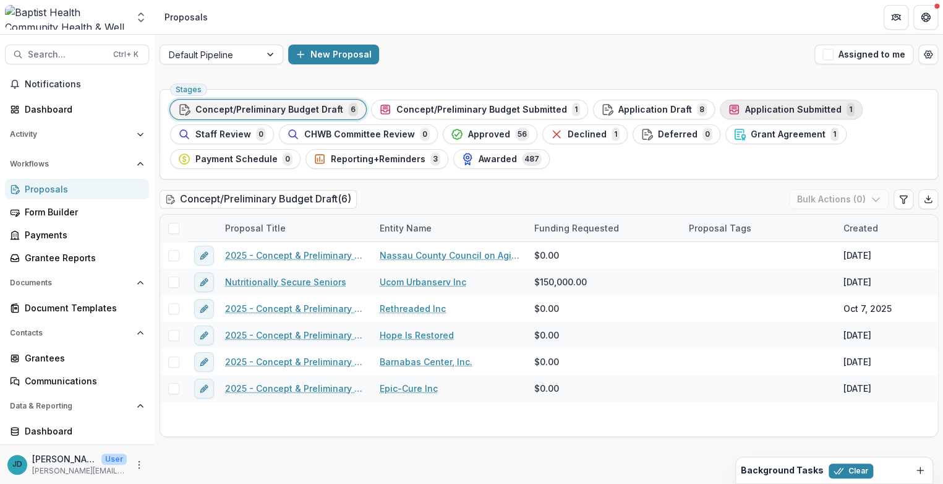
click at [754, 105] on span "Application Submitted" at bounding box center [793, 110] width 96 height 11
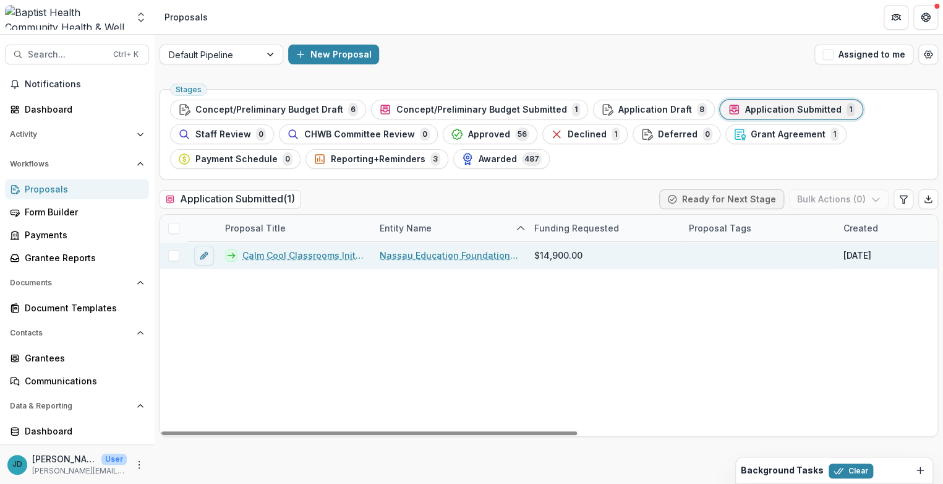
click at [273, 253] on link "Calm Cool Classrooms Initiative" at bounding box center [303, 255] width 122 height 13
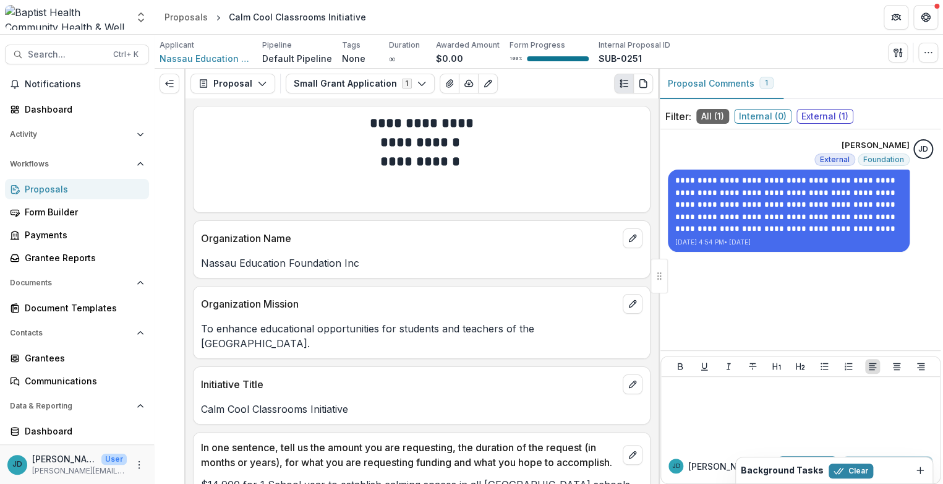
click at [46, 187] on div "Proposals" at bounding box center [82, 188] width 114 height 13
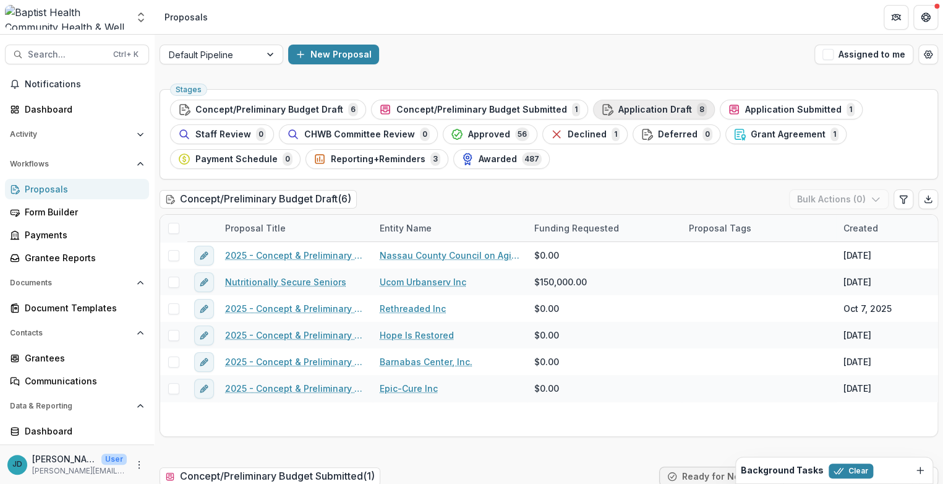
click at [634, 108] on span "Application Draft" at bounding box center [655, 110] width 74 height 11
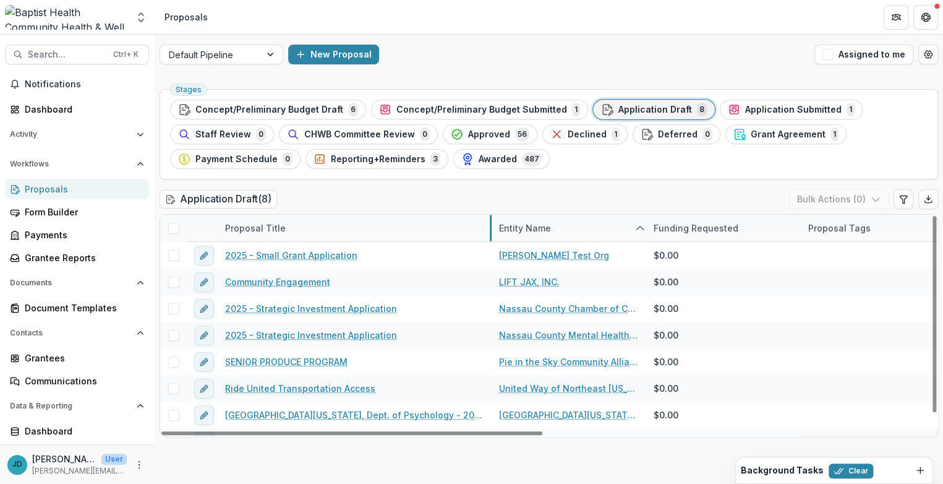
drag, startPoint x: 370, startPoint y: 226, endPoint x: 489, endPoint y: 234, distance: 119.7
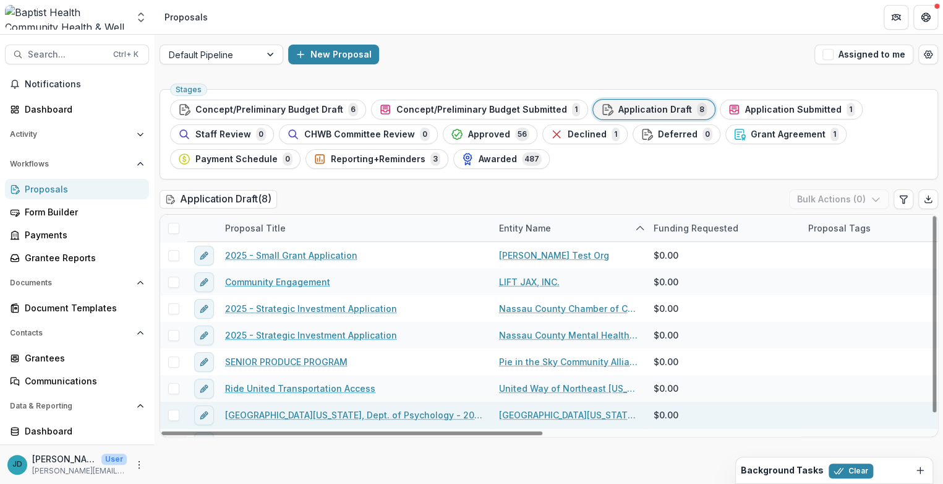
click at [332, 412] on link "[GEOGRAPHIC_DATA][US_STATE], Dept. of Psychology - 2025 - Concept & Preliminary…" at bounding box center [354, 414] width 259 height 13
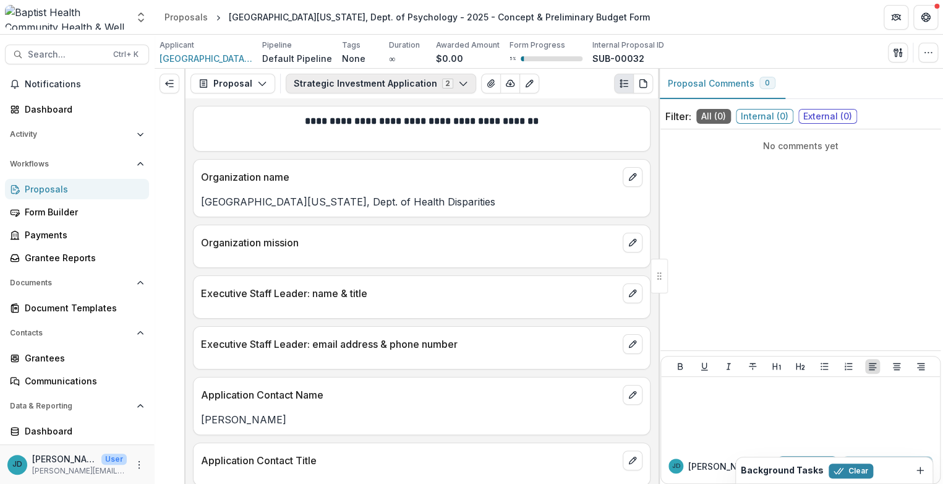
click at [458, 80] on icon "button" at bounding box center [463, 84] width 10 height 10
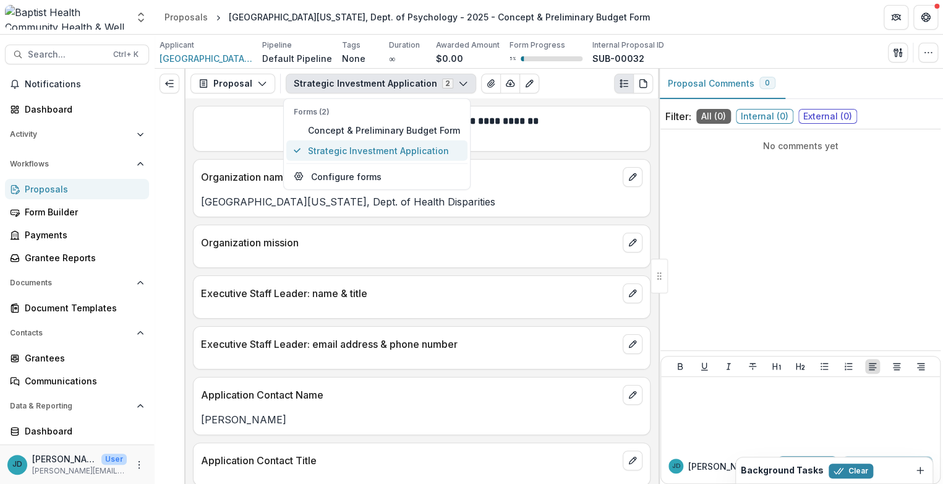
click at [424, 150] on span "Strategic Investment Application" at bounding box center [384, 150] width 152 height 13
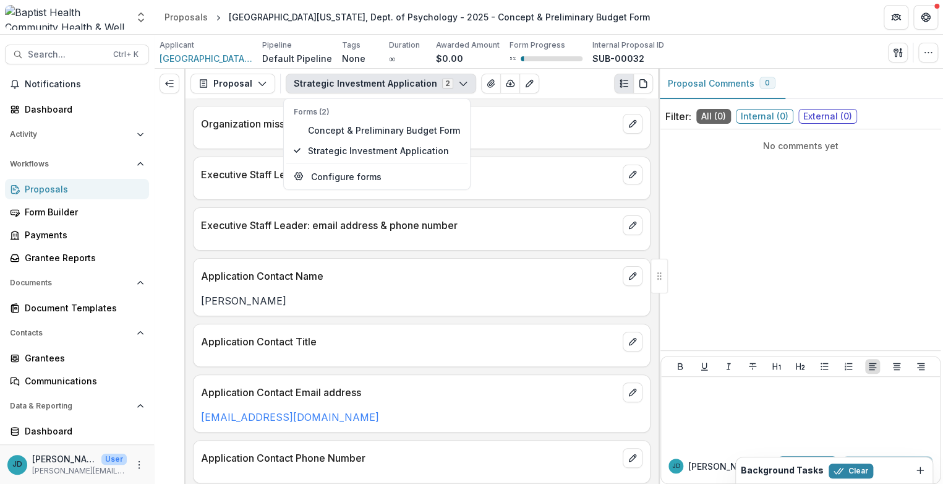
scroll to position [137, 0]
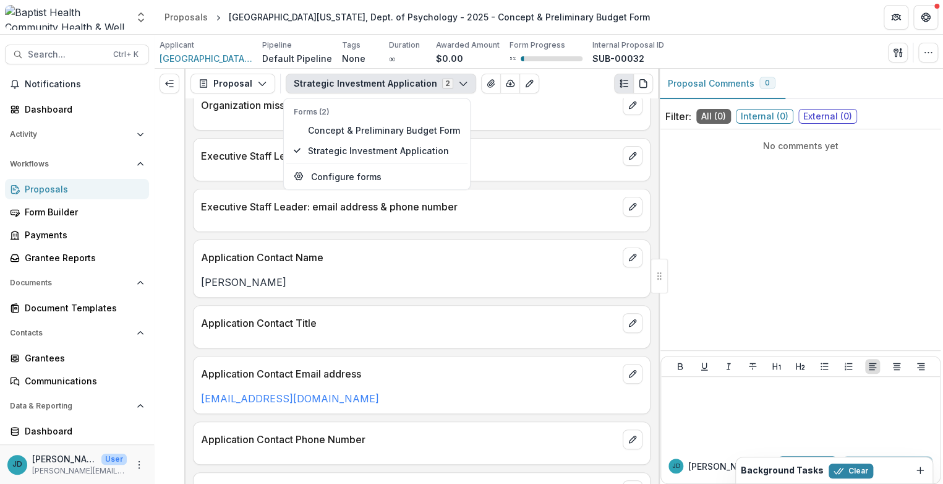
click at [426, 339] on div "Application Contact Title" at bounding box center [422, 326] width 458 height 43
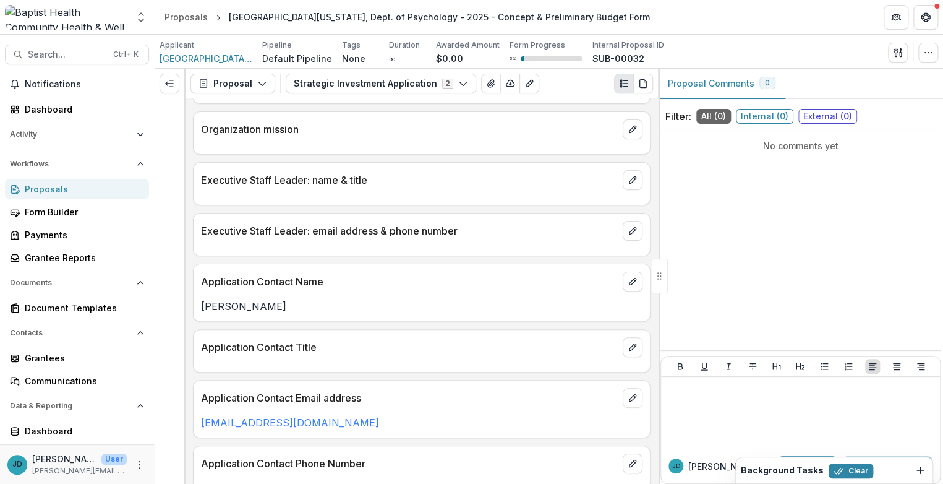
scroll to position [206, 0]
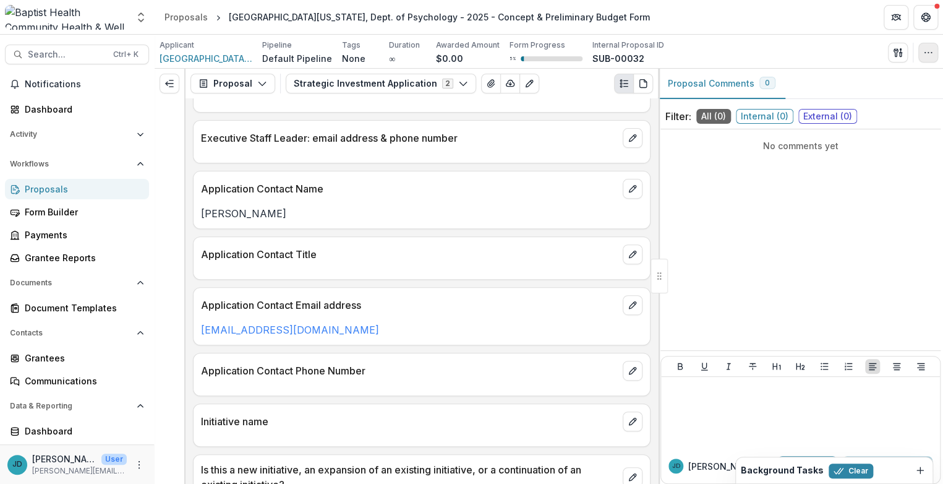
click at [925, 49] on icon "button" at bounding box center [928, 53] width 10 height 10
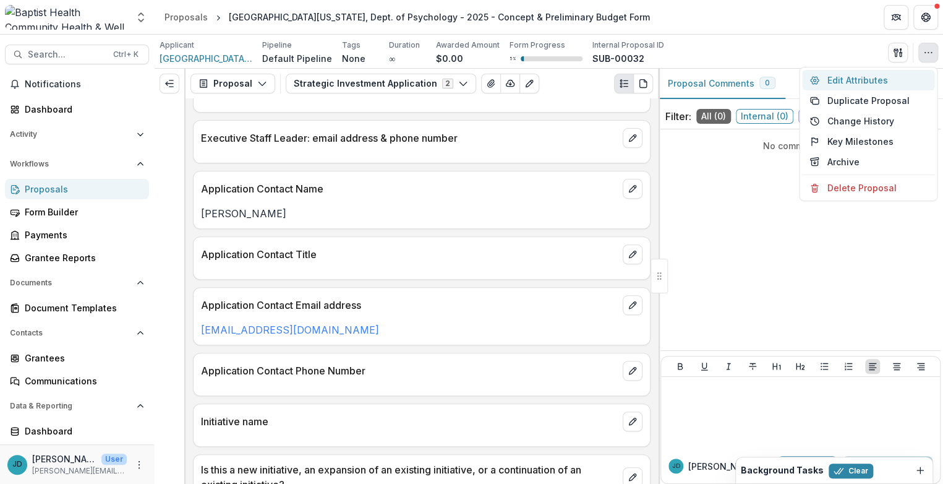
click at [835, 77] on button "Edit Attributes" at bounding box center [868, 80] width 132 height 20
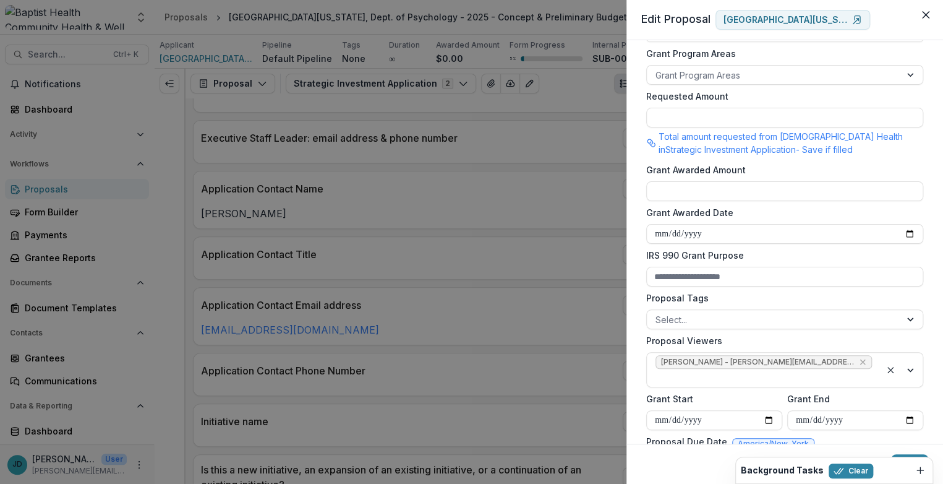
scroll to position [343, 0]
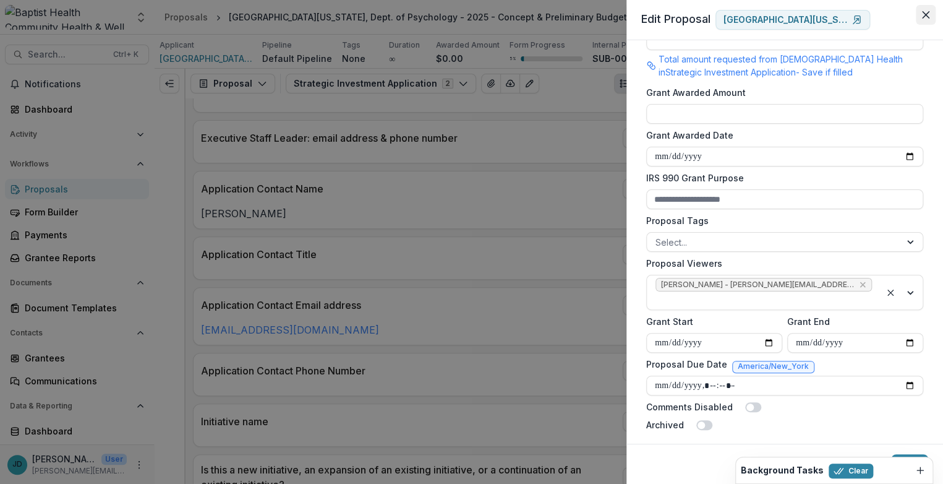
click at [928, 17] on icon "Close" at bounding box center [925, 14] width 7 height 7
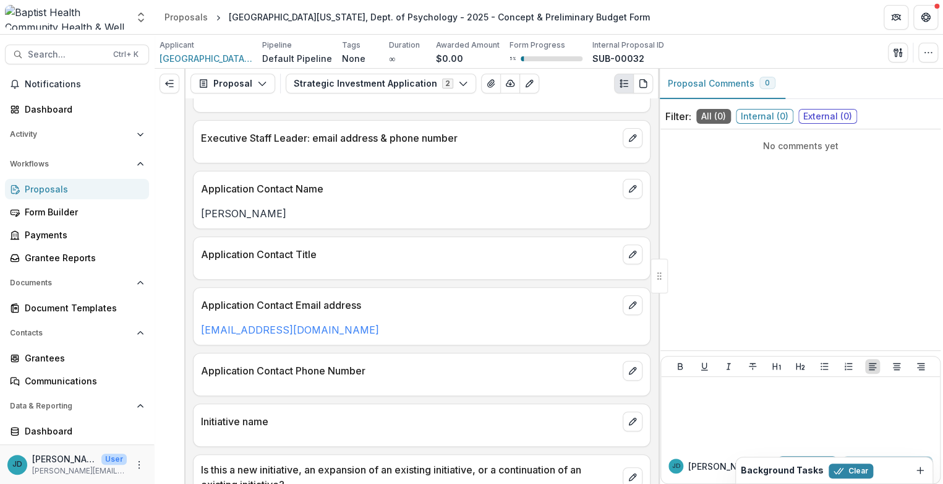
click at [45, 184] on div "Proposals" at bounding box center [82, 188] width 114 height 13
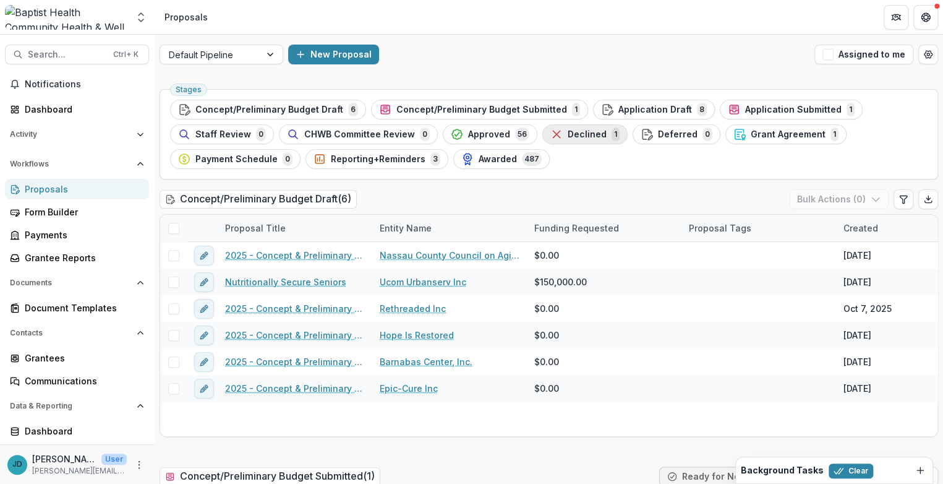
click at [574, 134] on span "Declined" at bounding box center [587, 134] width 39 height 11
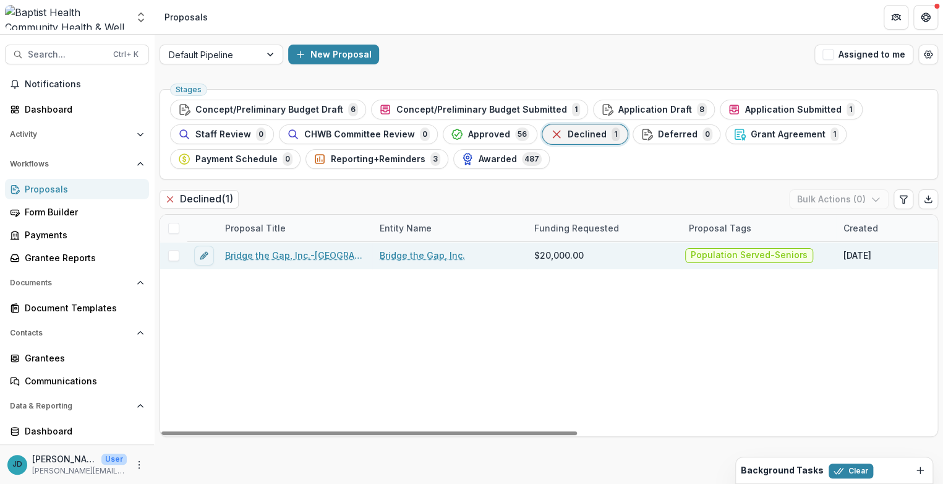
click at [173, 254] on span at bounding box center [173, 255] width 11 height 11
click at [871, 194] on icon "button" at bounding box center [876, 199] width 10 height 10
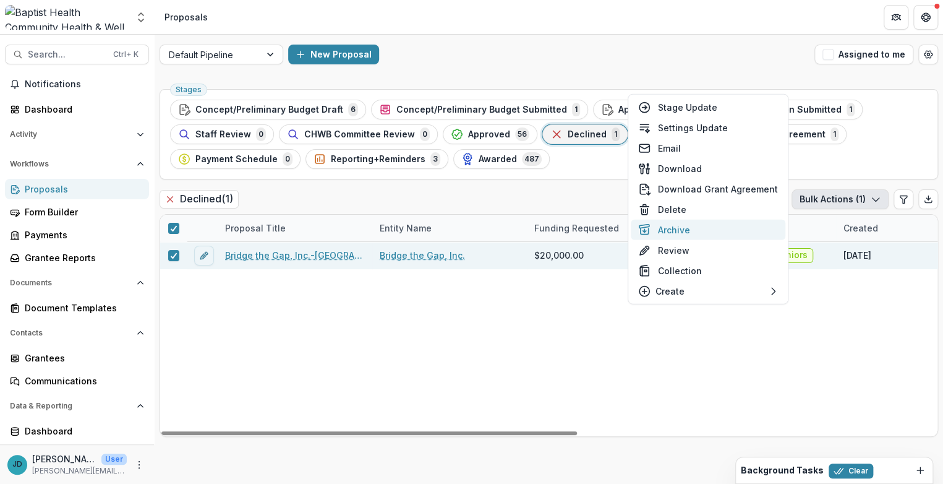
click at [678, 224] on button "Archive" at bounding box center [708, 230] width 155 height 20
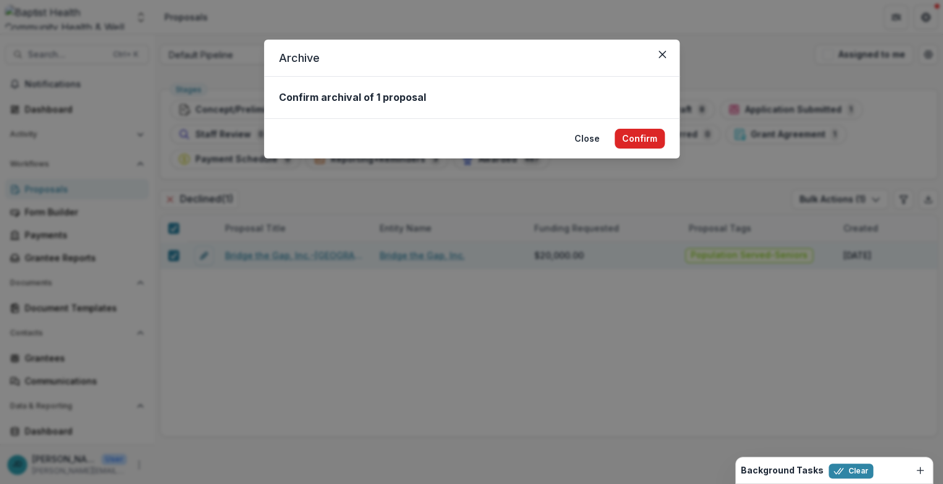
click at [638, 138] on button "Confirm" at bounding box center [640, 139] width 50 height 20
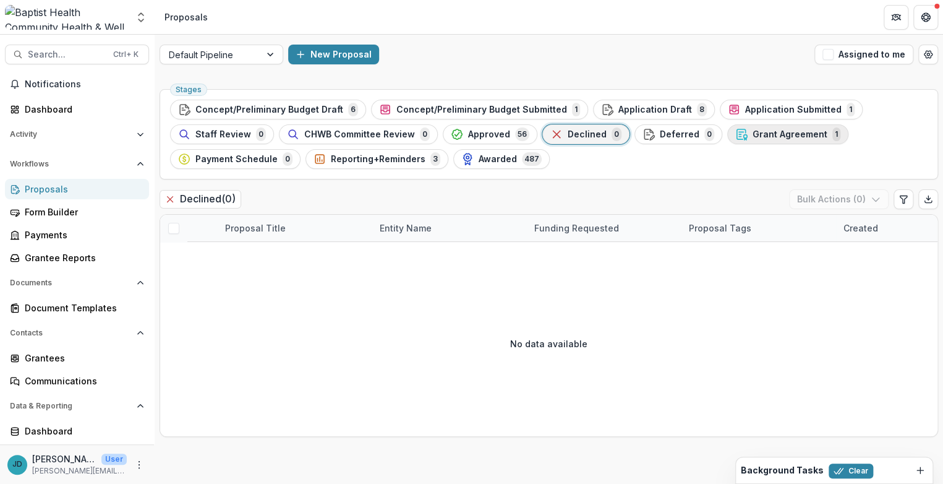
click at [754, 135] on span "Grant Agreement" at bounding box center [790, 134] width 75 height 11
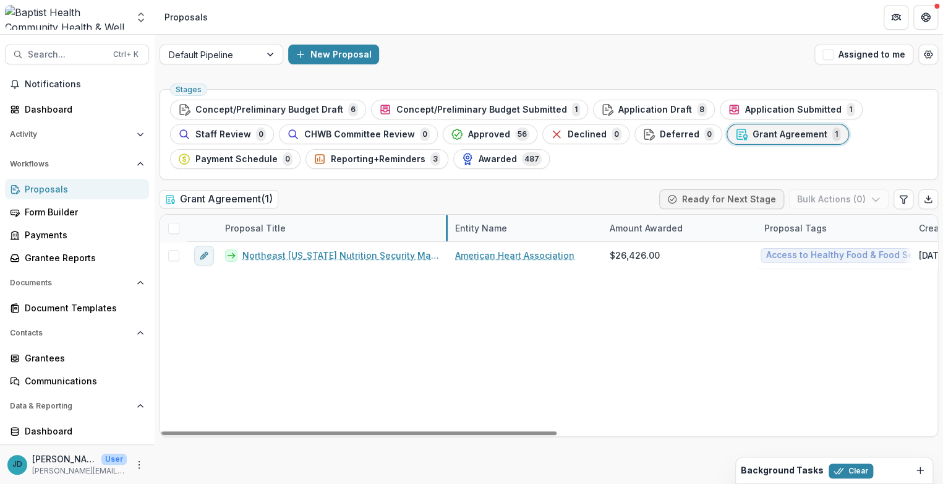
drag, startPoint x: 371, startPoint y: 224, endPoint x: 446, endPoint y: 223, distance: 75.4
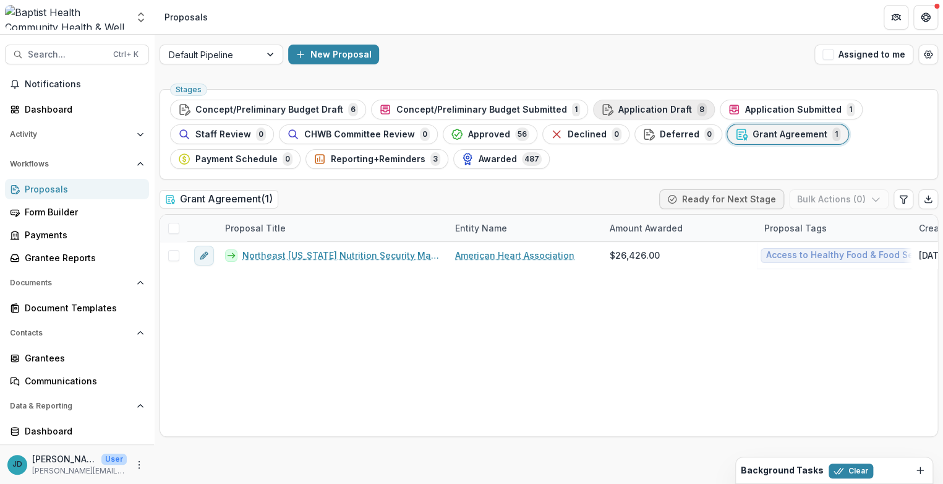
click at [634, 111] on span "Application Draft" at bounding box center [655, 110] width 74 height 11
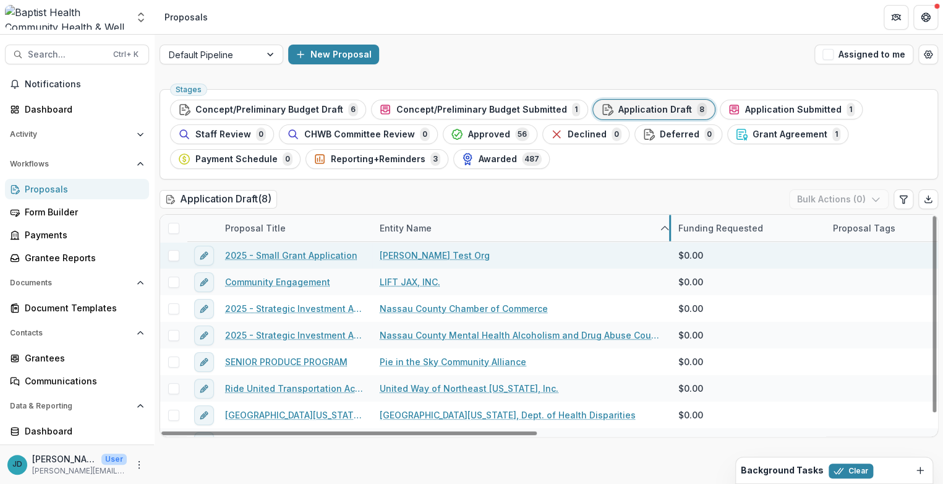
drag, startPoint x: 526, startPoint y: 227, endPoint x: 670, endPoint y: 245, distance: 145.3
